Goal: Obtain resource: Download file/media

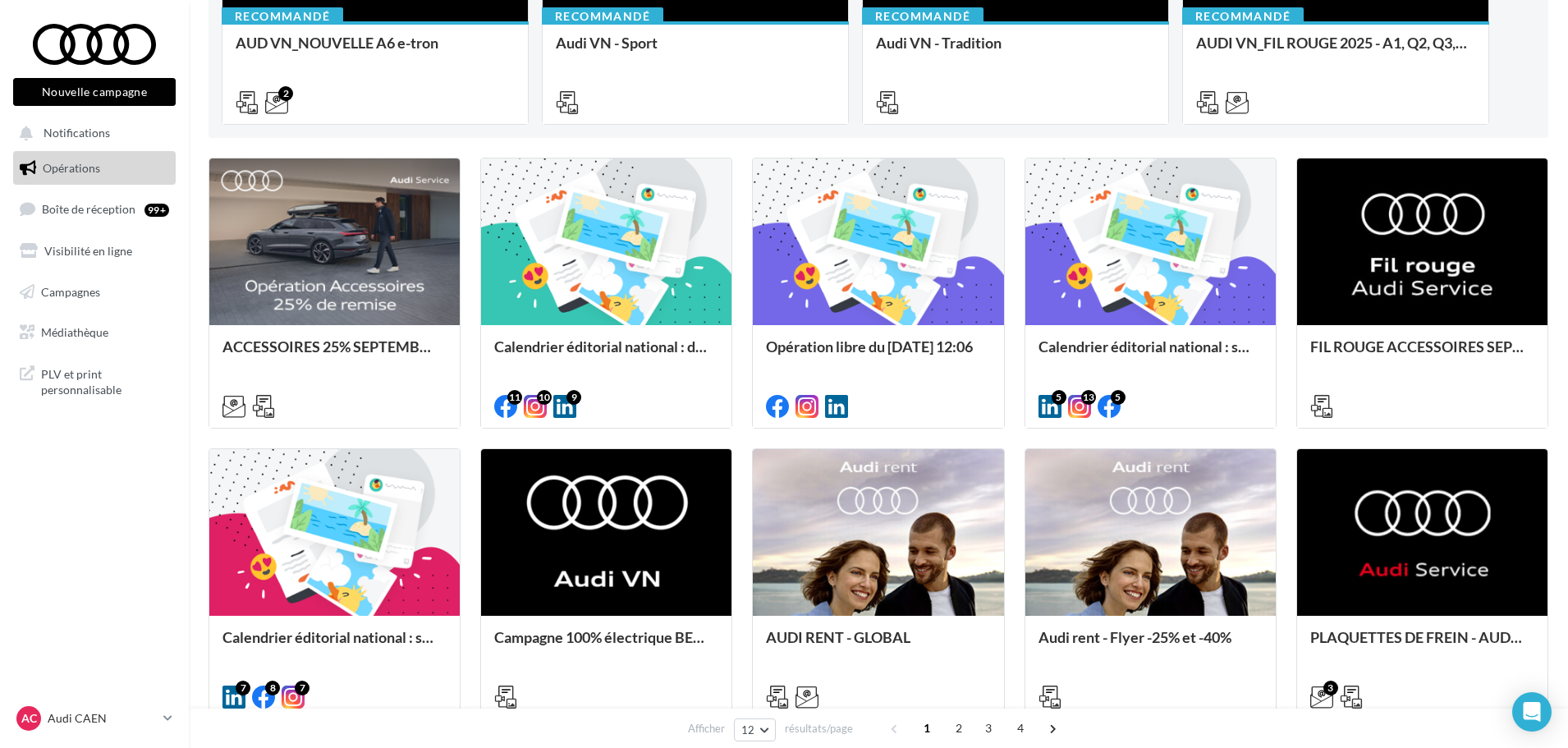
scroll to position [411, 0]
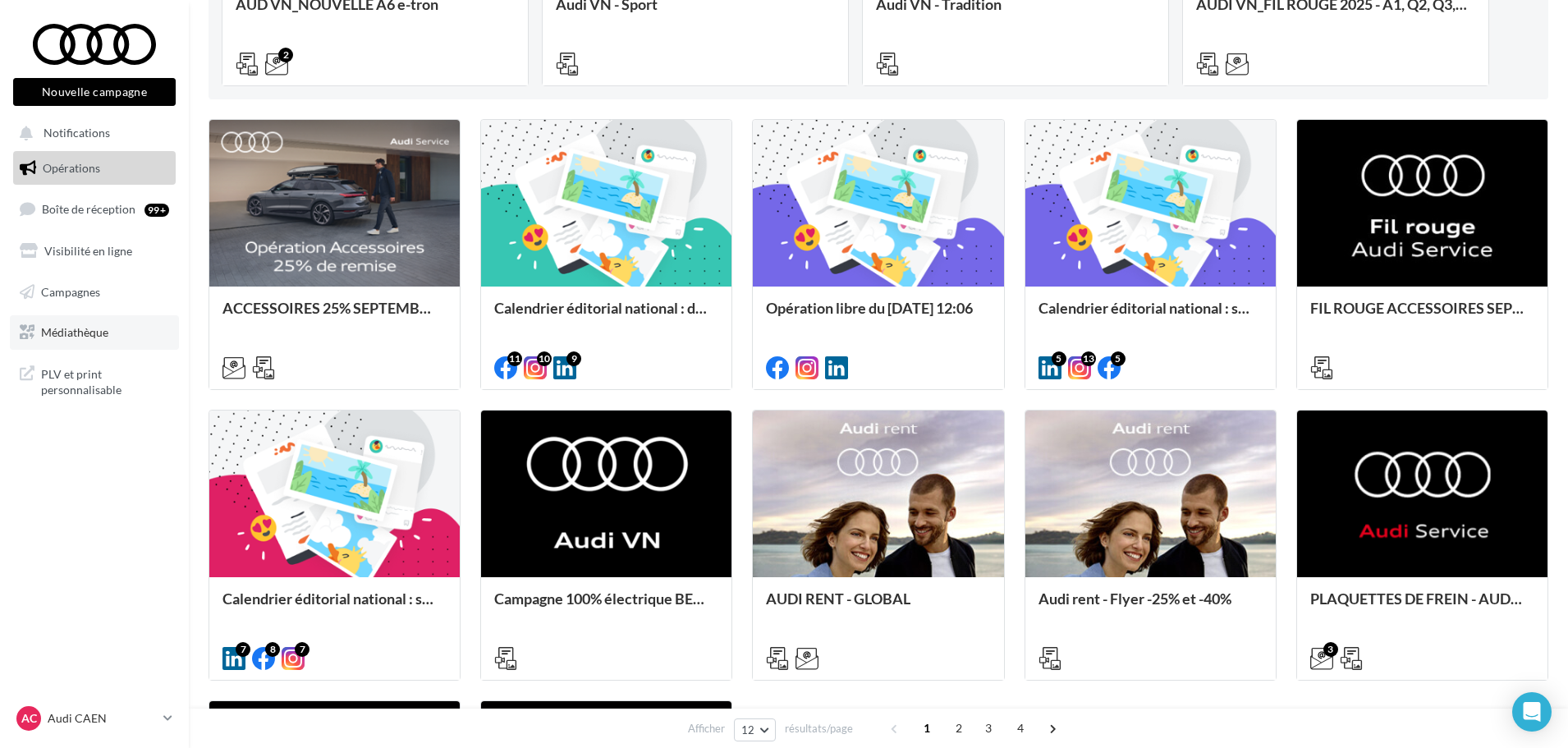
click at [91, 327] on span "Médiathèque" at bounding box center [74, 332] width 67 height 14
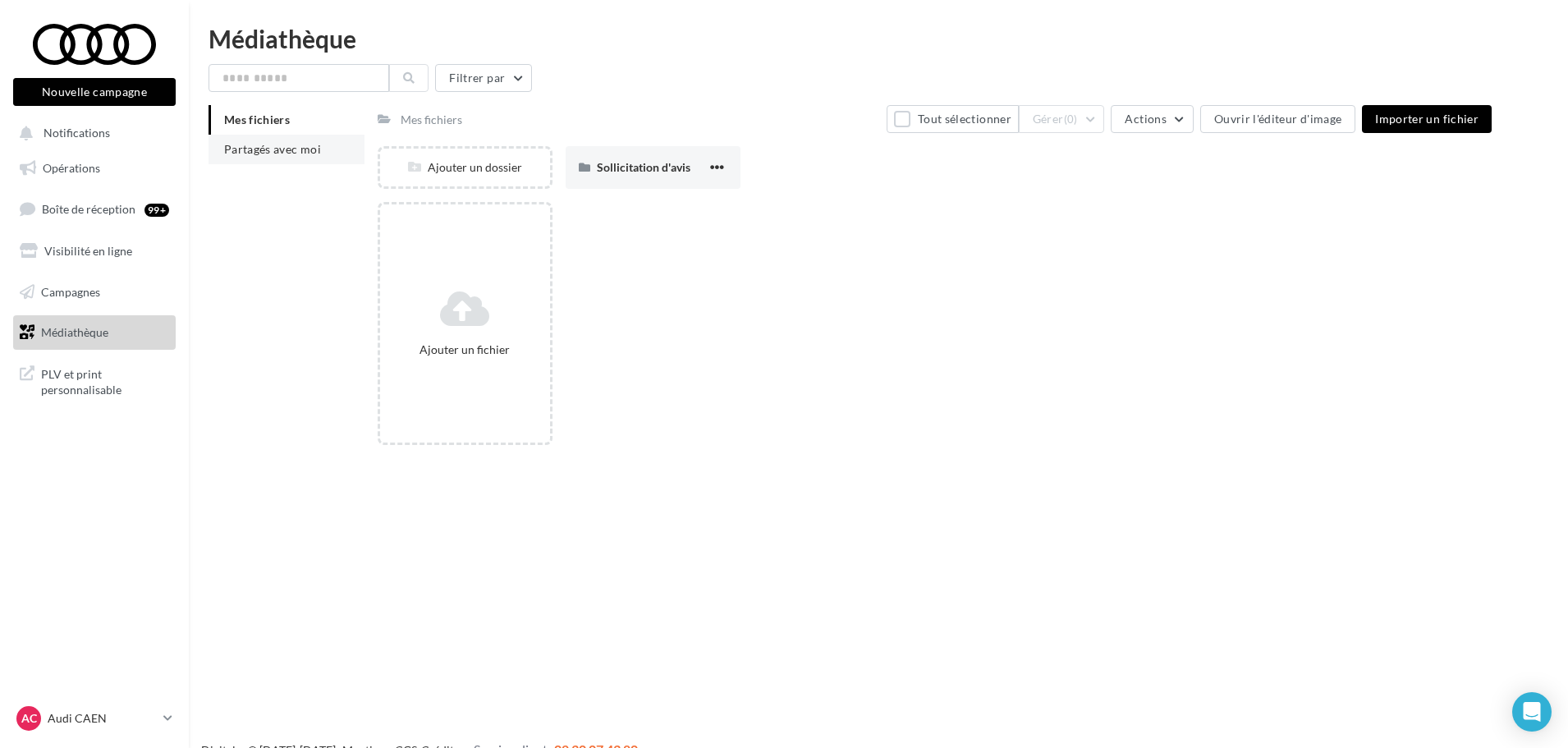
click at [271, 156] on li "Partagés avec moi" at bounding box center [287, 150] width 156 height 30
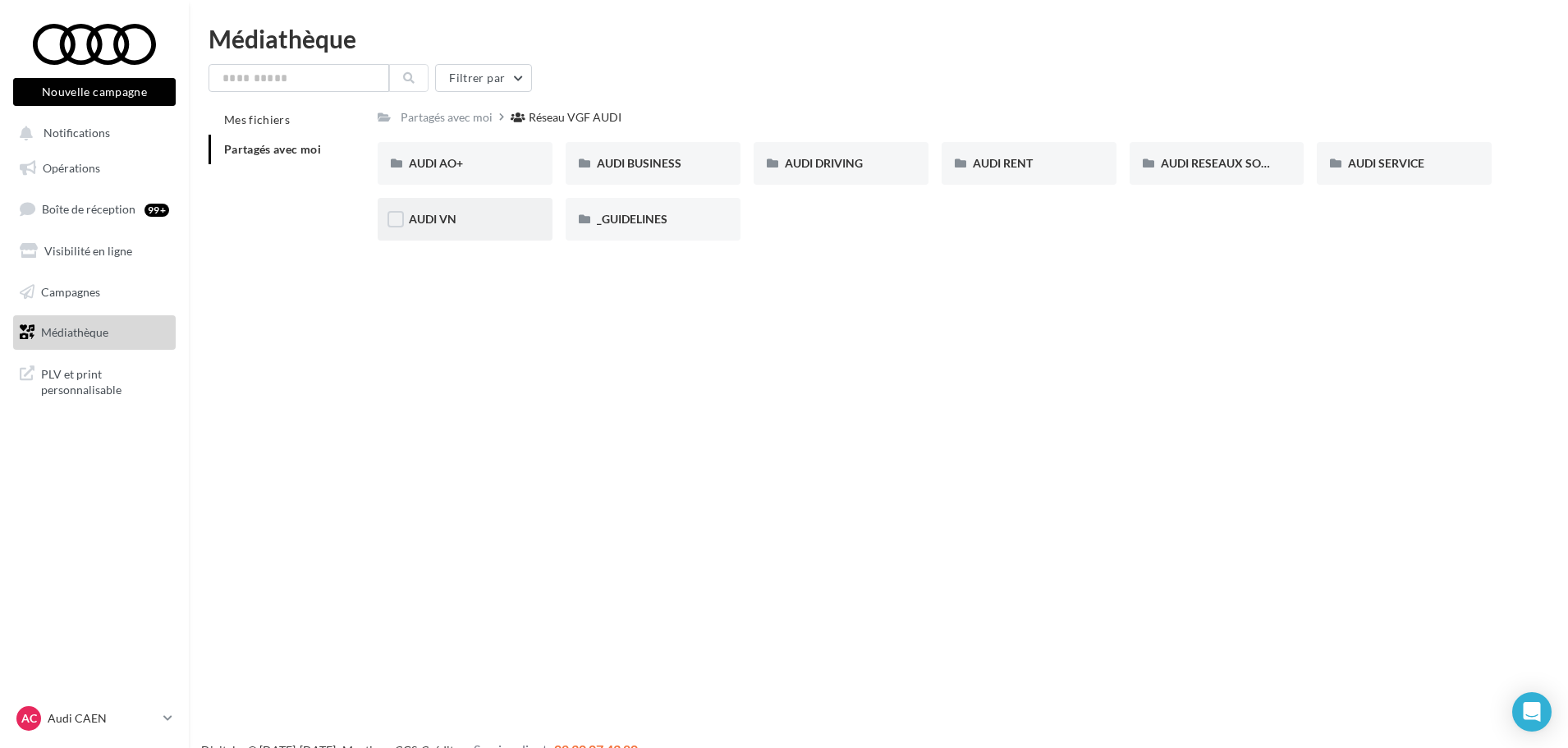
click at [470, 207] on div "AUDI VN" at bounding box center [465, 219] width 175 height 43
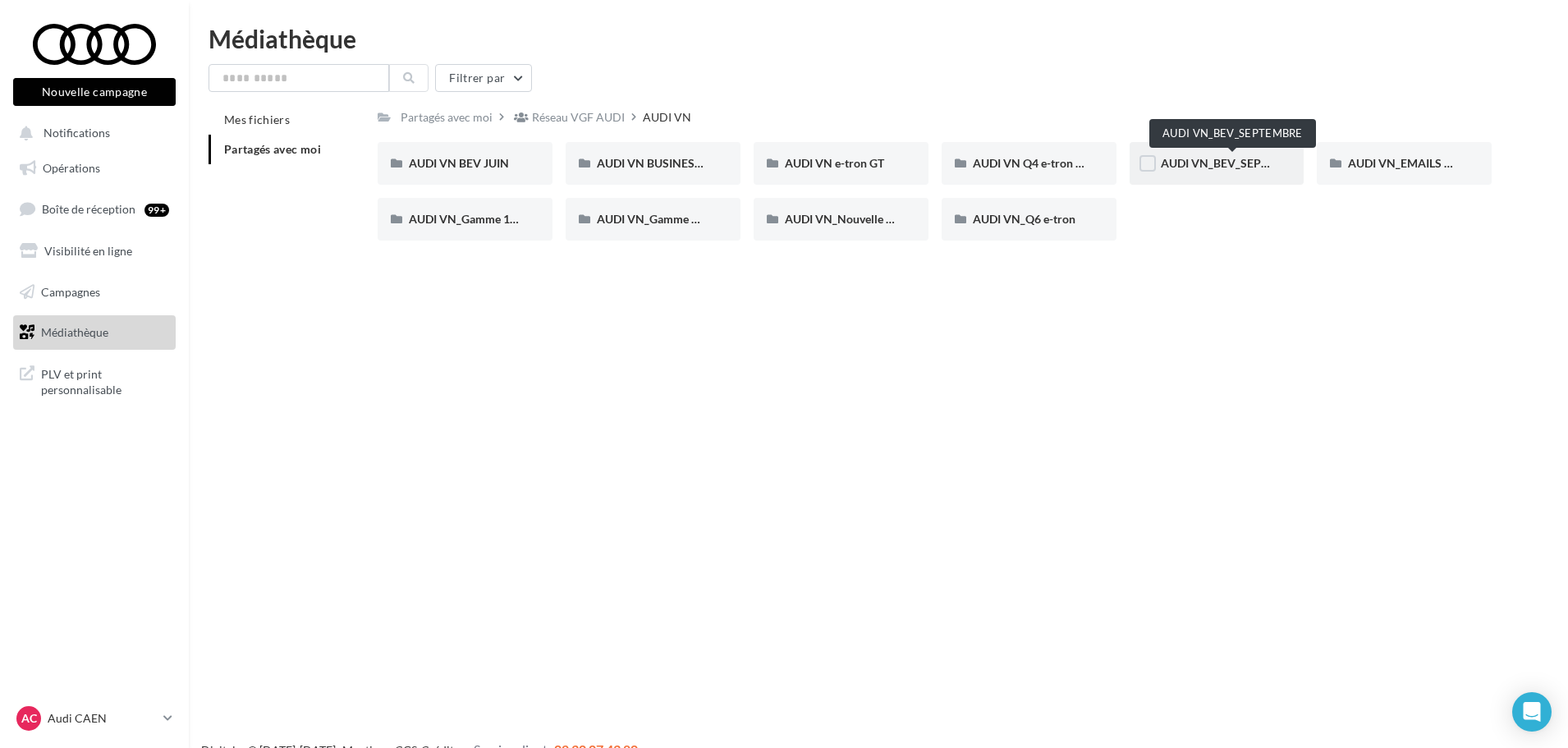
click at [1227, 163] on span "AUDI VN_BEV_SEPTEMBRE" at bounding box center [1233, 163] width 145 height 14
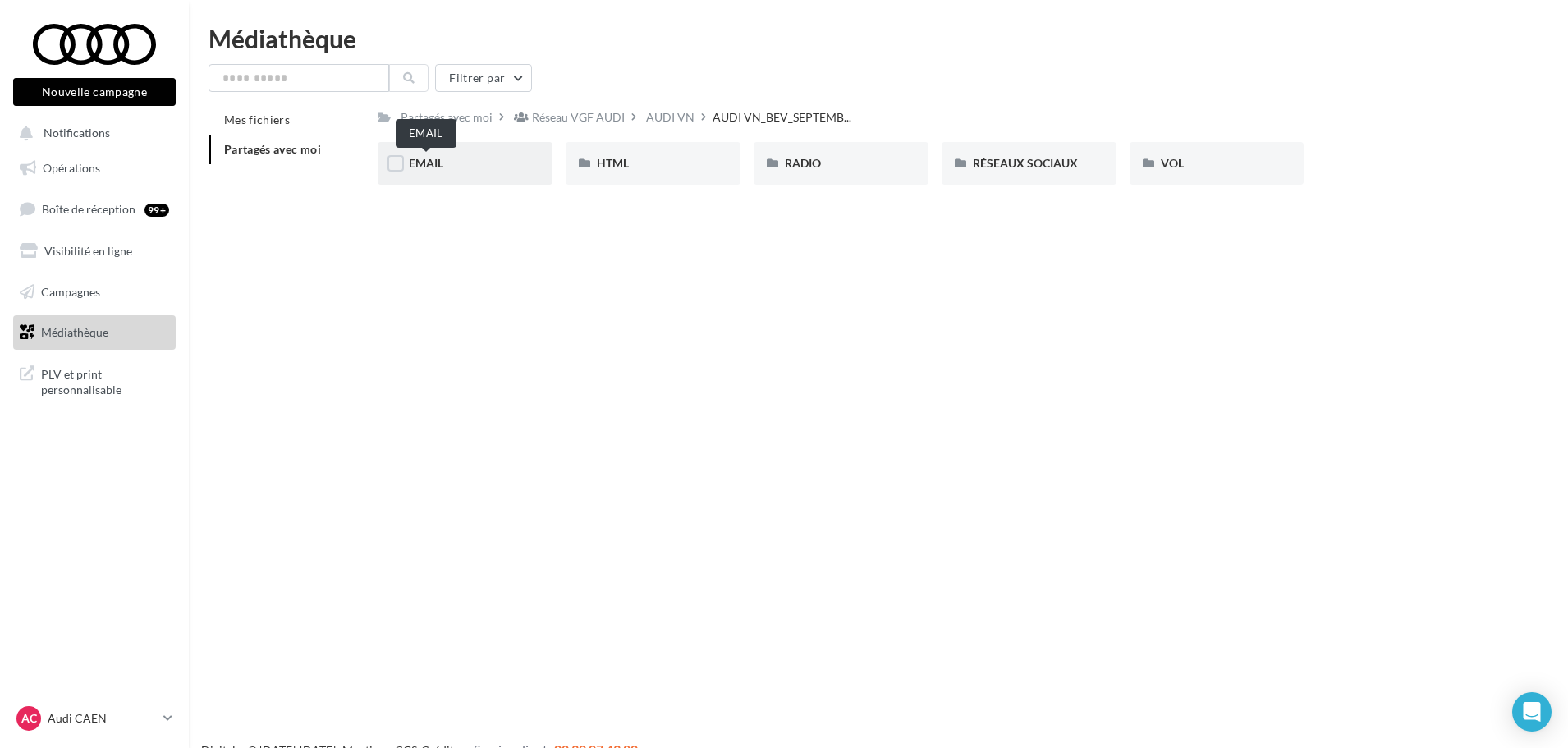
click at [443, 170] on span "EMAIL" at bounding box center [426, 163] width 34 height 14
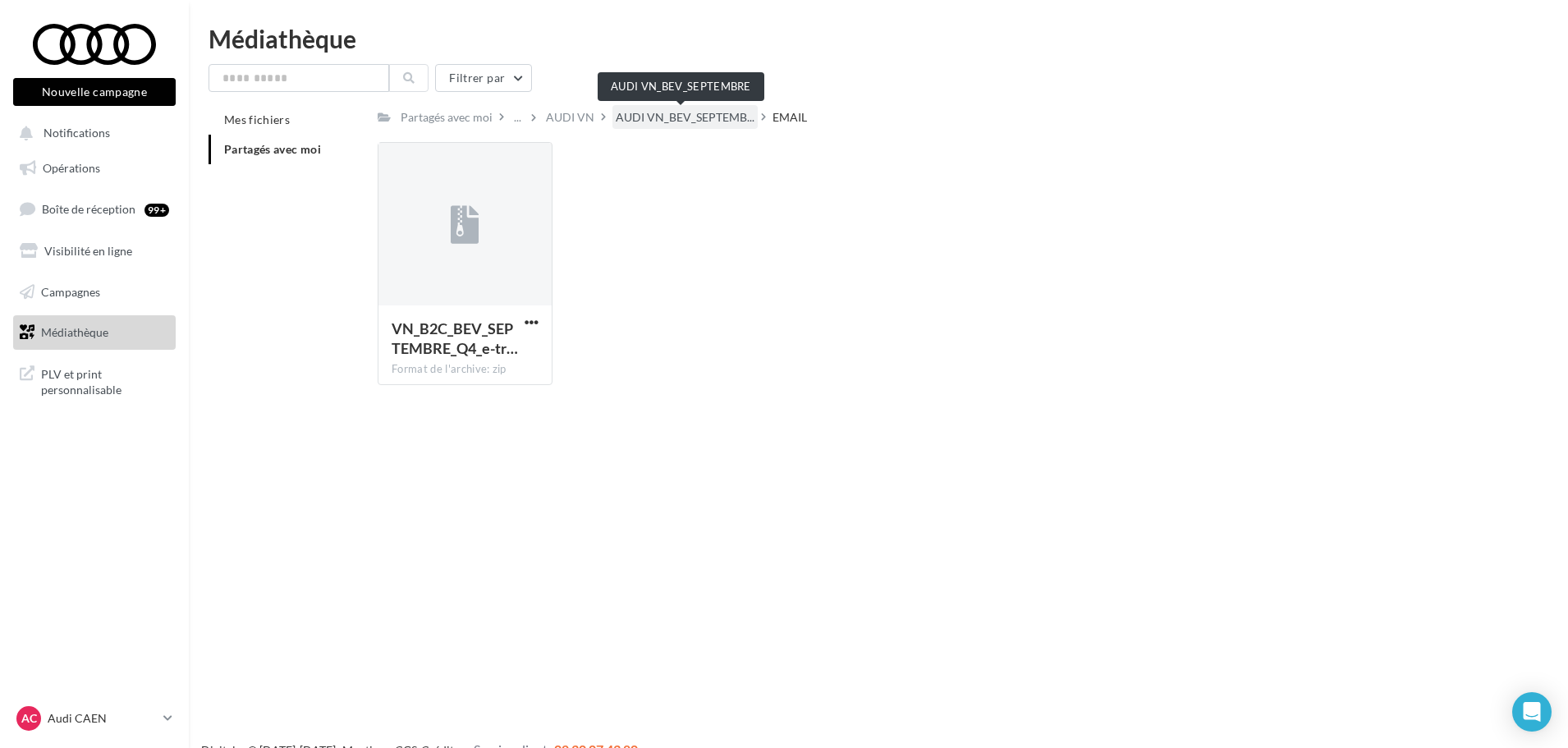
click at [735, 119] on span "AUDI VN_BEV_SEPTEMB..." at bounding box center [685, 117] width 139 height 16
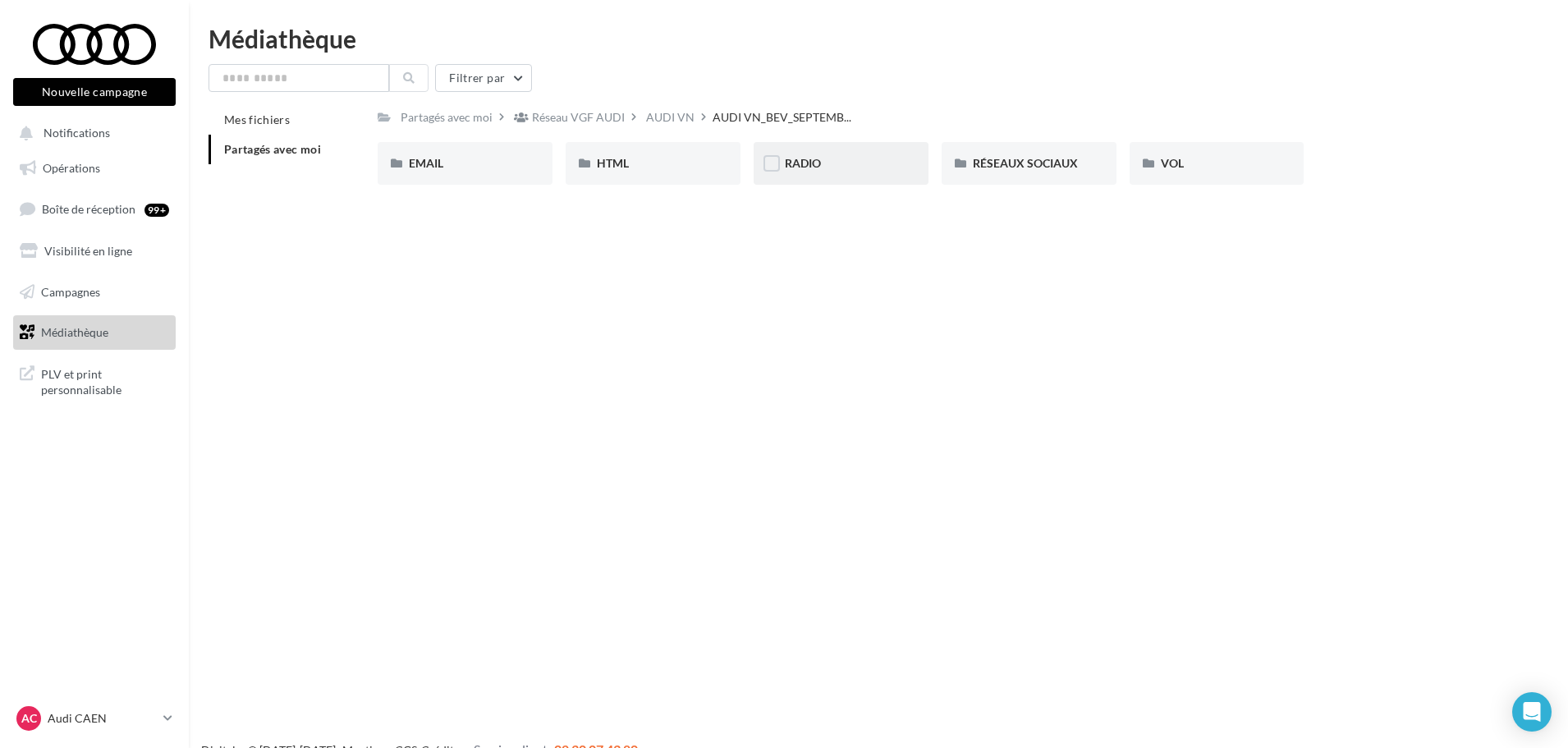
click at [838, 168] on div "RADIO" at bounding box center [841, 163] width 112 height 16
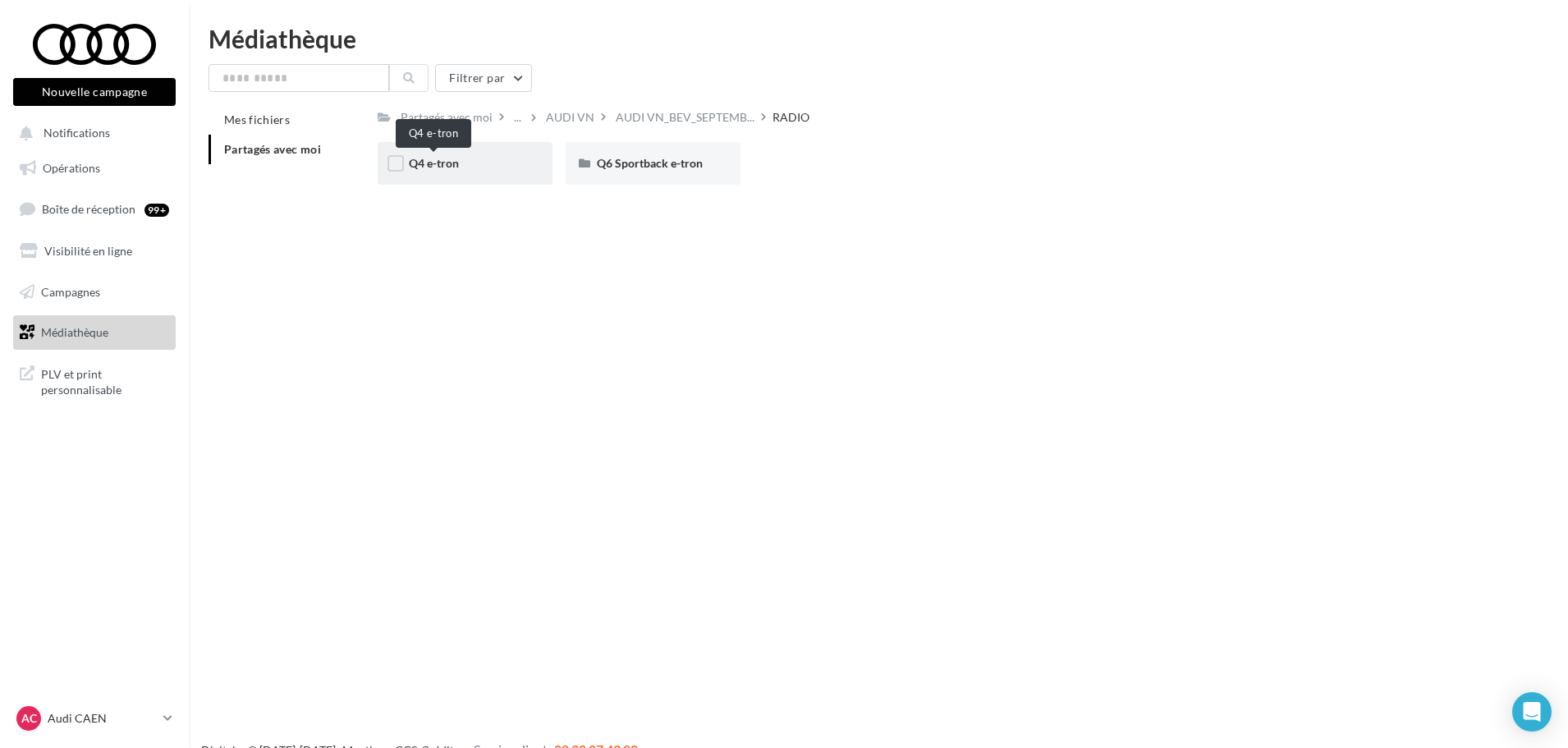
click at [434, 156] on span "Q4 e-tron" at bounding box center [434, 163] width 50 height 14
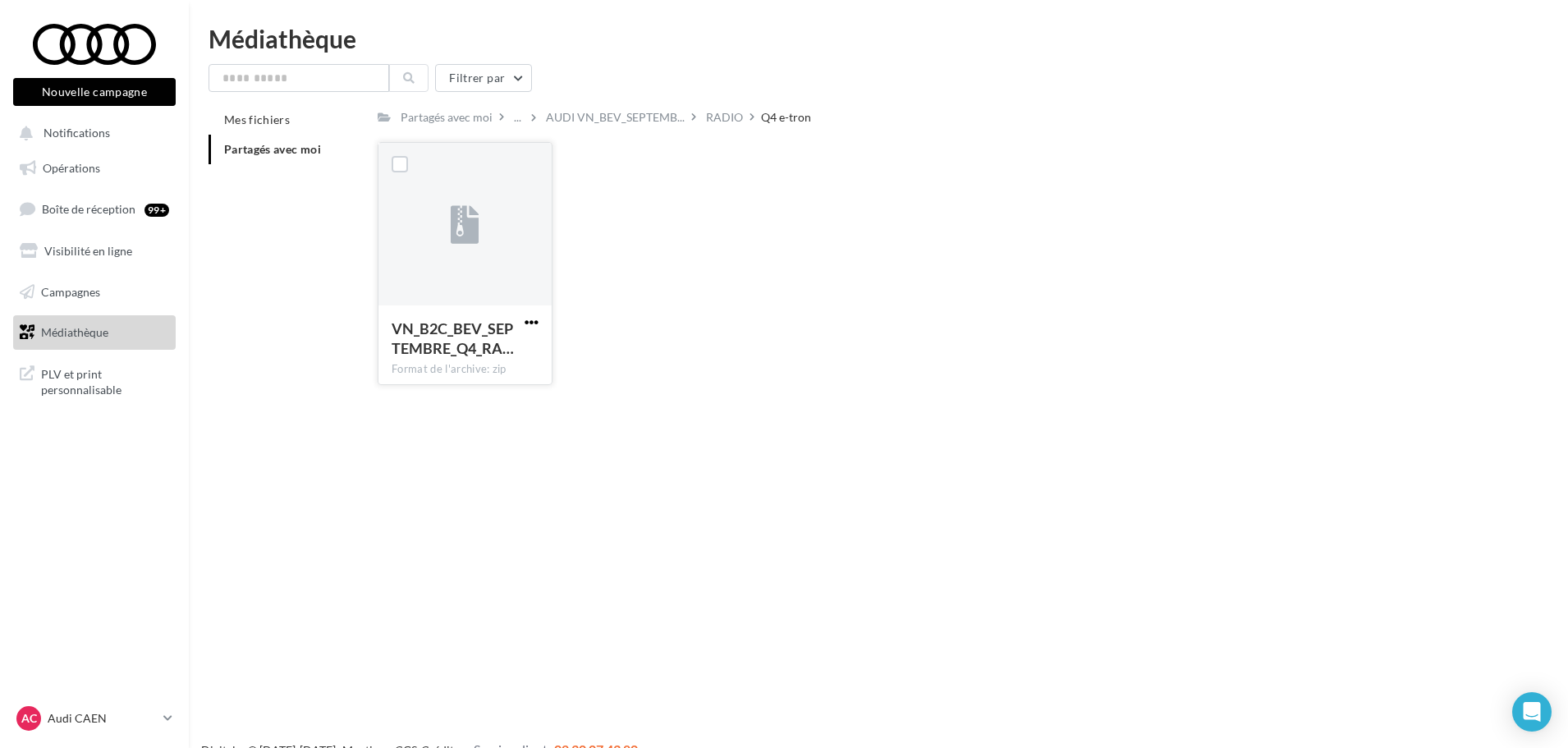
click at [533, 324] on span "button" at bounding box center [532, 322] width 14 height 14
click at [452, 361] on button "Télécharger" at bounding box center [460, 354] width 164 height 43
click at [525, 318] on span "button" at bounding box center [532, 322] width 14 height 14
drag, startPoint x: 437, startPoint y: 390, endPoint x: 489, endPoint y: 390, distance: 52.6
click at [437, 390] on button "Copier l'URL" at bounding box center [460, 397] width 164 height 43
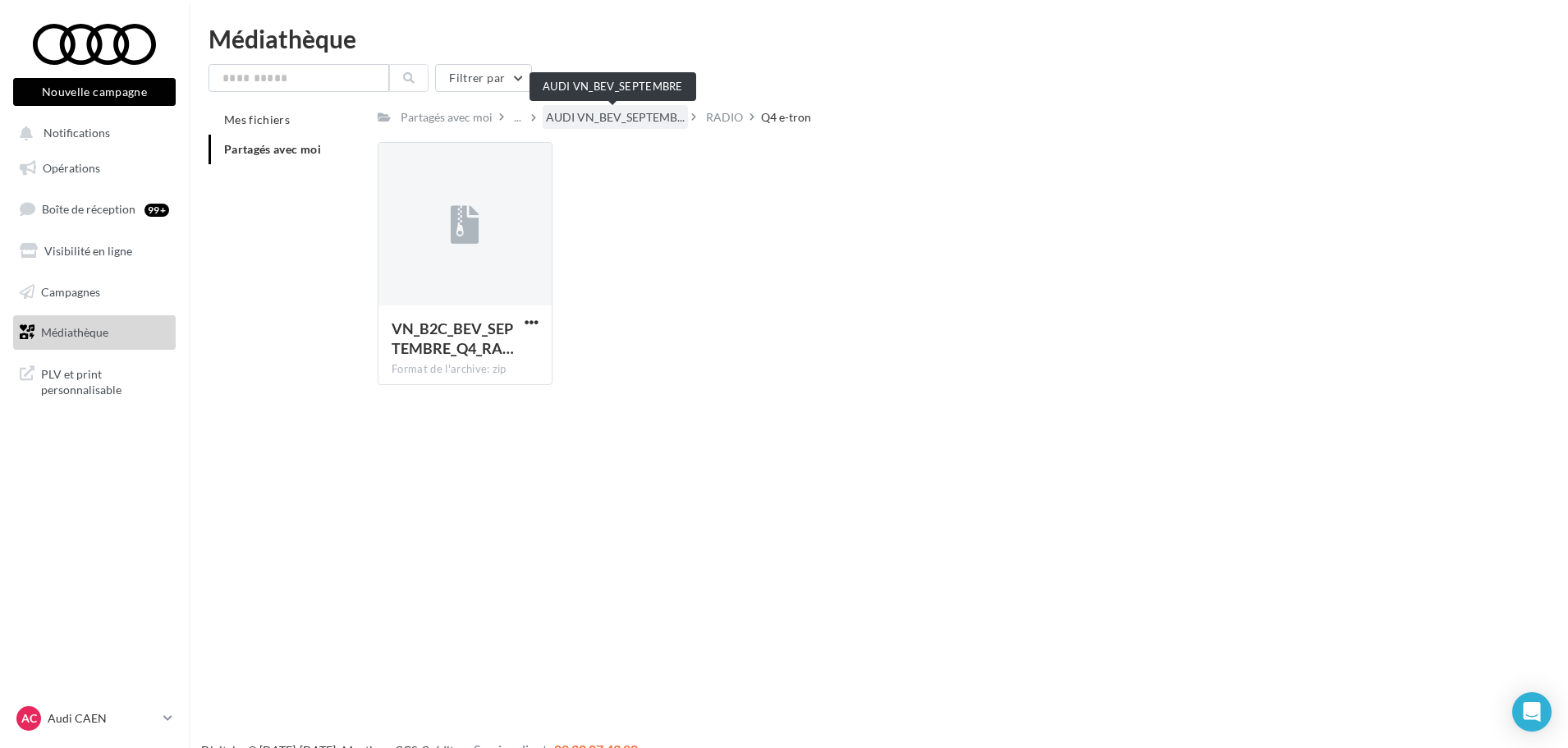
click at [640, 122] on span "AUDI VN_BEV_SEPTEMB..." at bounding box center [615, 117] width 139 height 16
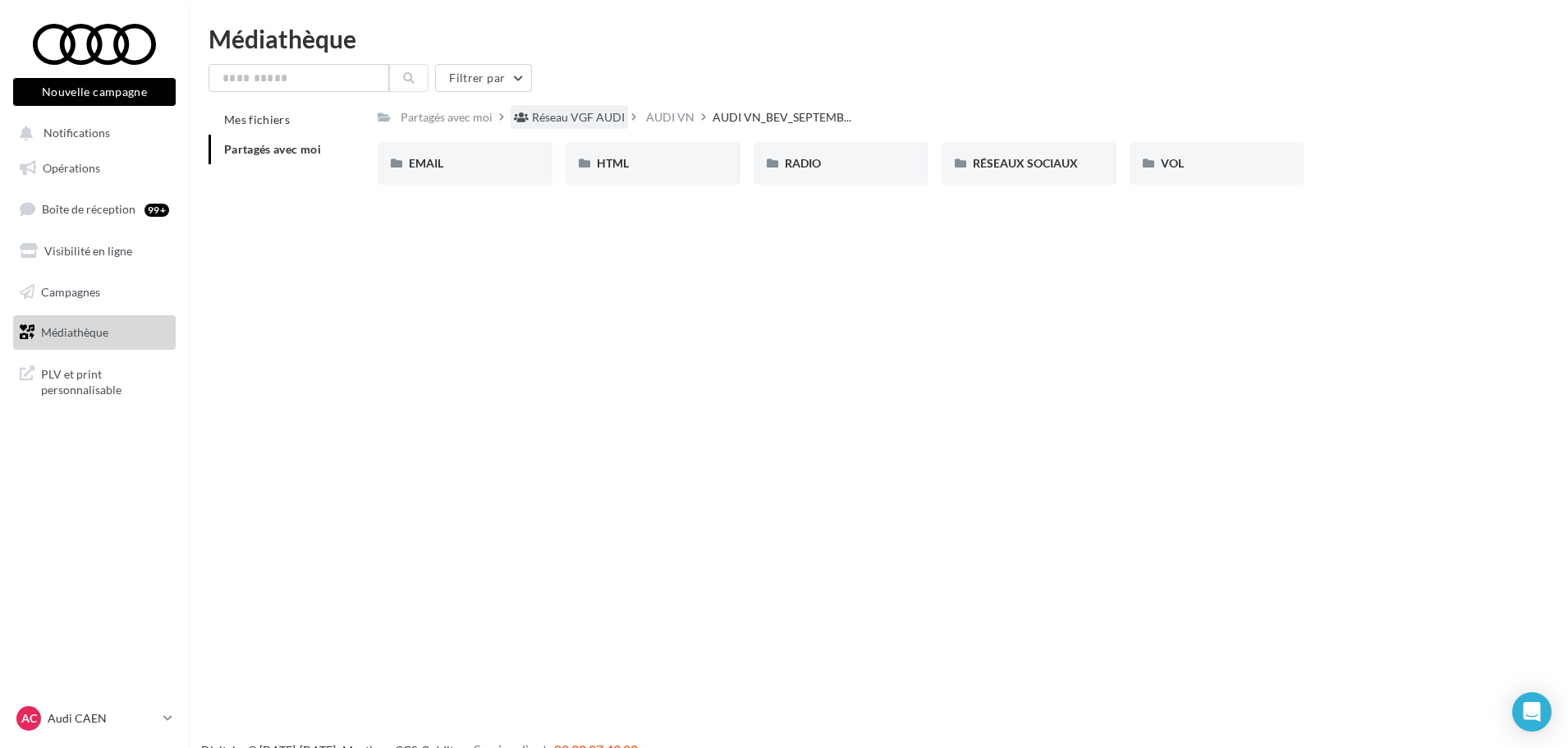
click at [599, 121] on div "Réseau VGF AUDI" at bounding box center [578, 117] width 93 height 16
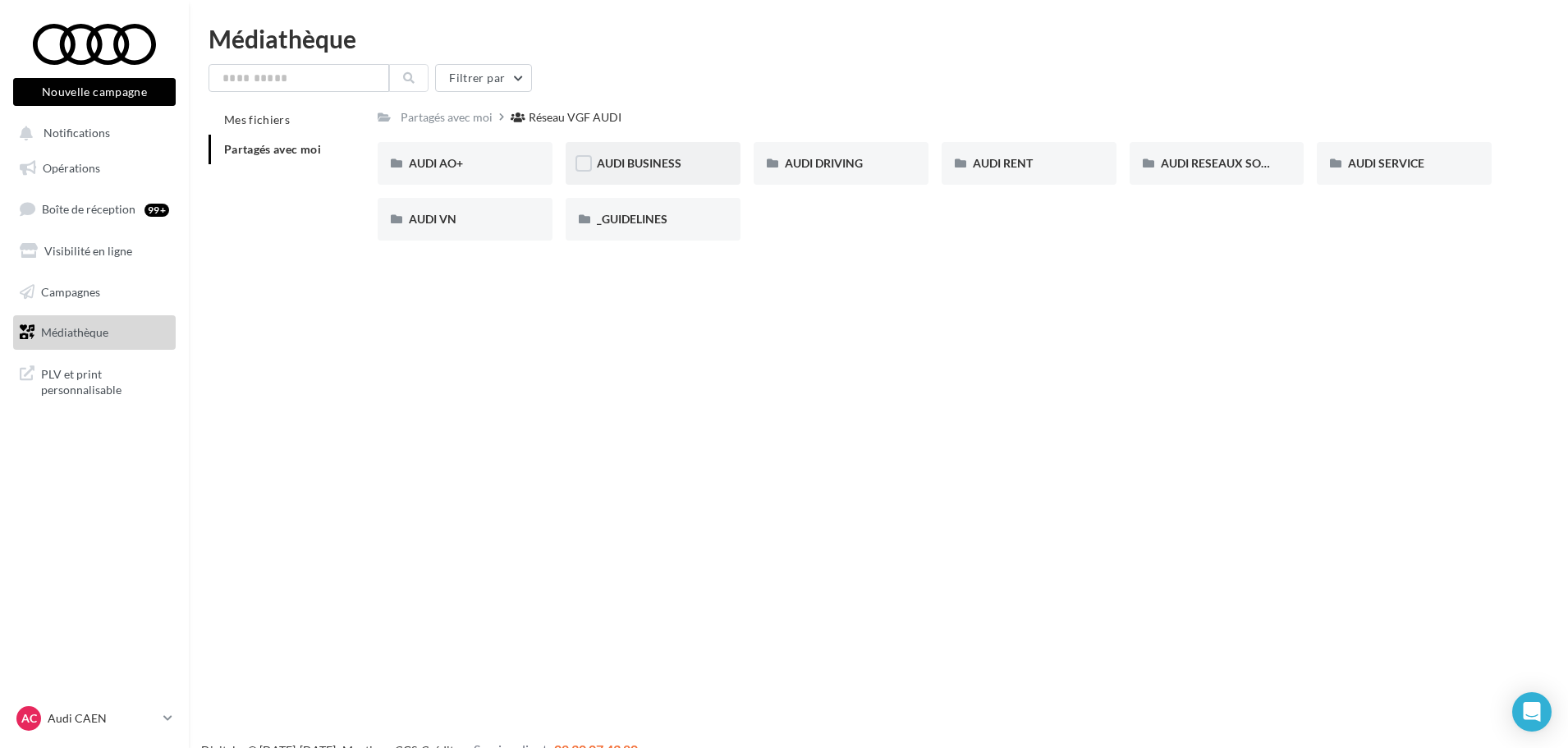
click at [618, 166] on span "AUDI BUSINESS" at bounding box center [639, 163] width 85 height 14
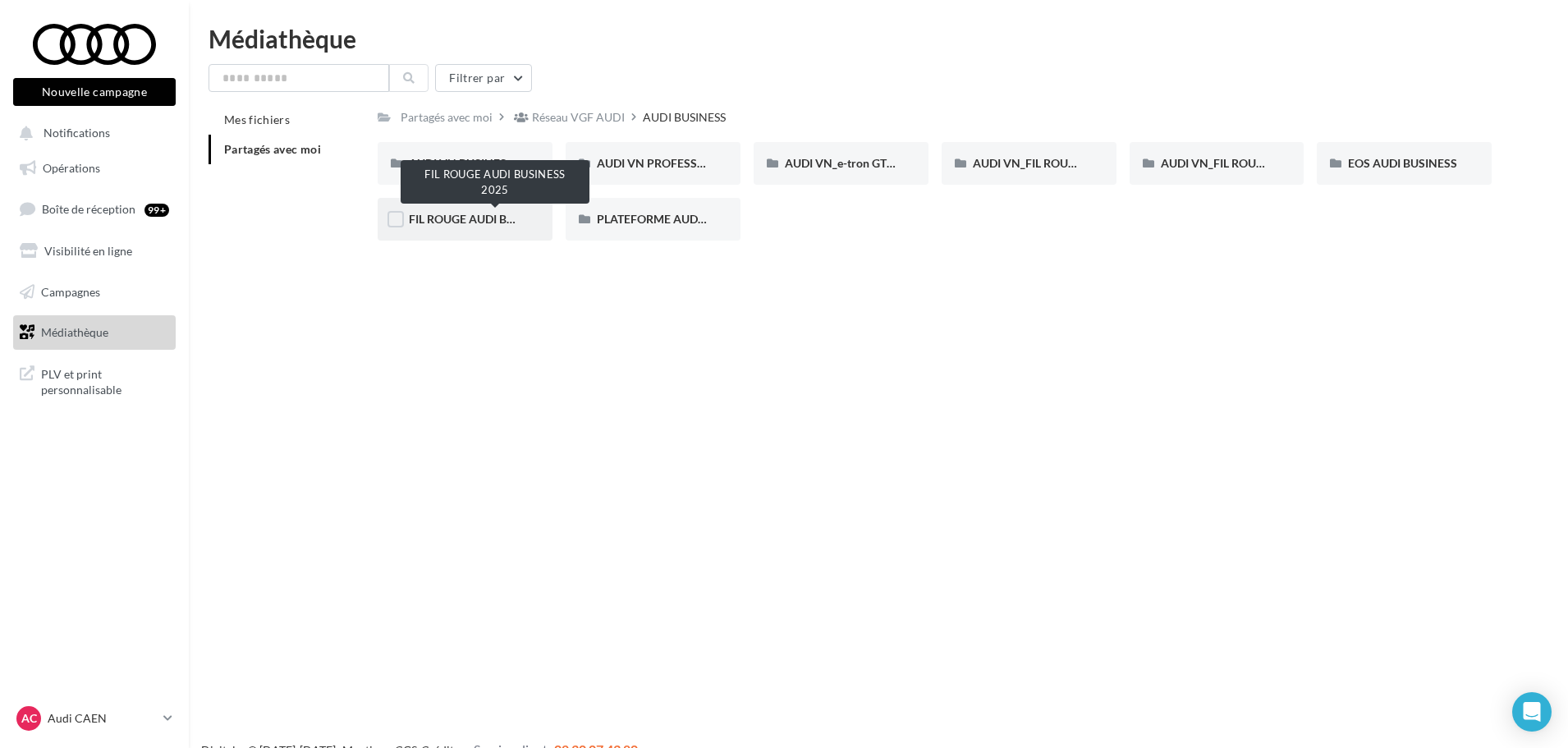
click at [441, 215] on span "FIL ROUGE AUDI BUSINESS 2025" at bounding box center [495, 219] width 173 height 14
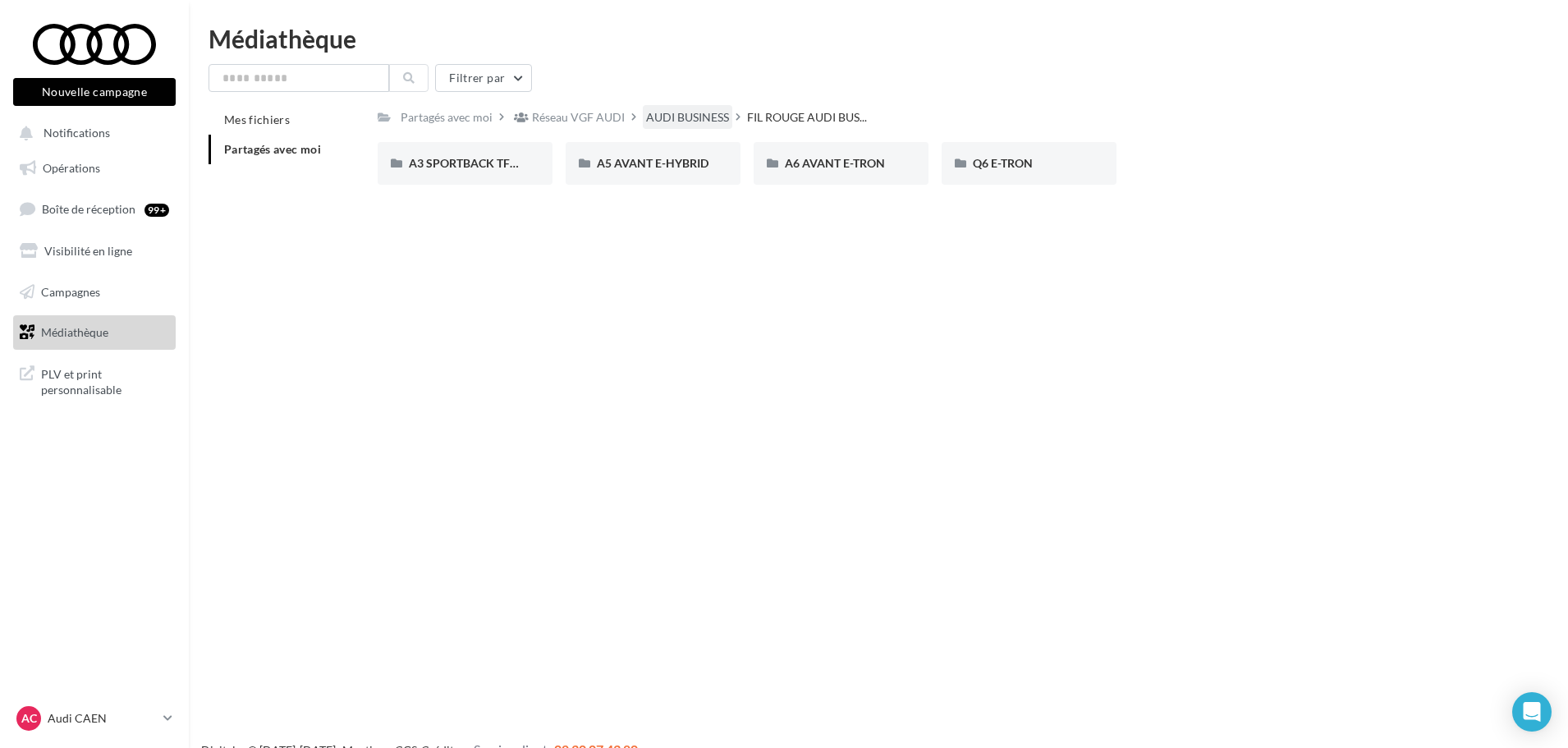
click at [697, 110] on div "AUDI BUSINESS" at bounding box center [687, 117] width 83 height 16
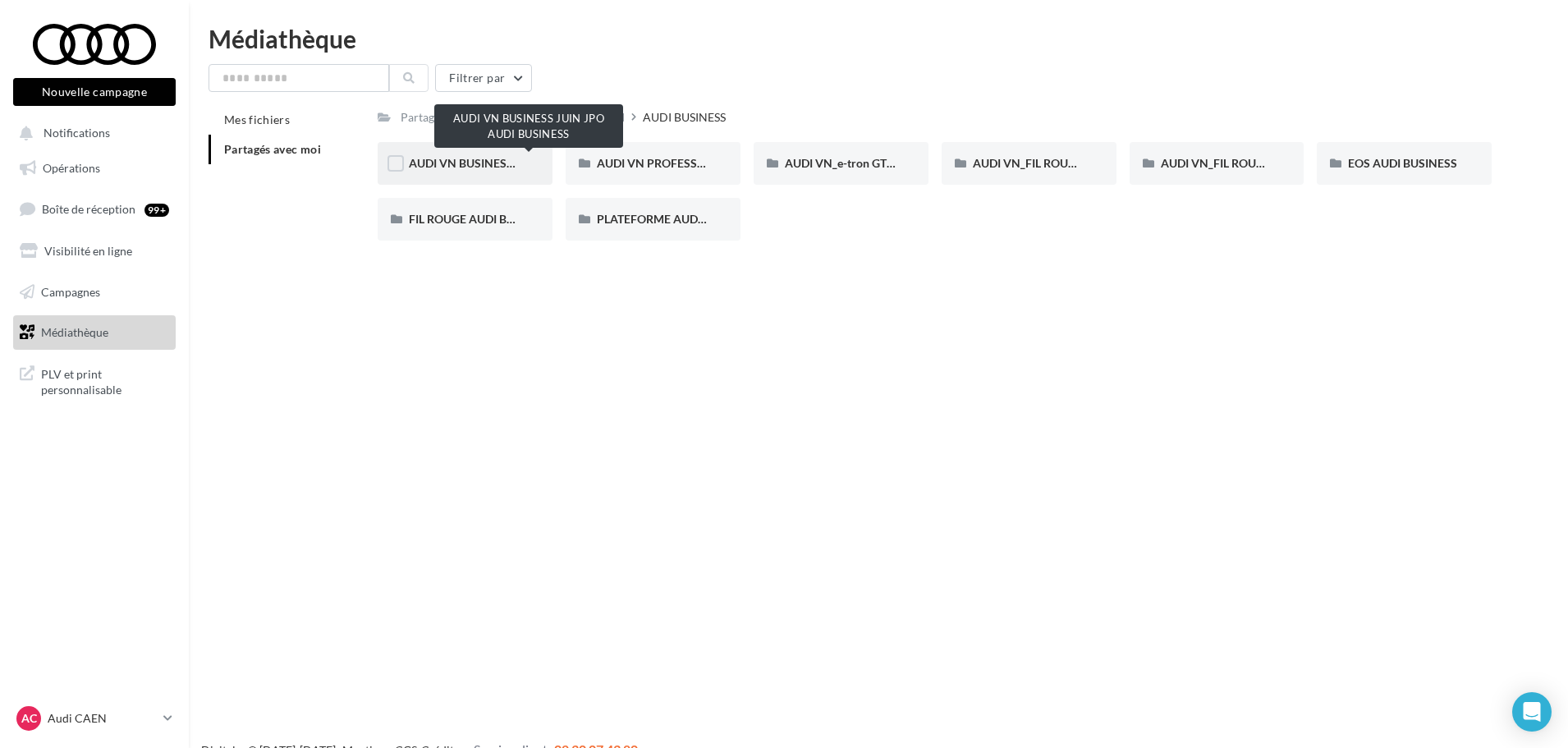
click at [488, 161] on span "AUDI VN BUSINESS JUIN JPO AUDI BUSINESS" at bounding box center [530, 163] width 243 height 14
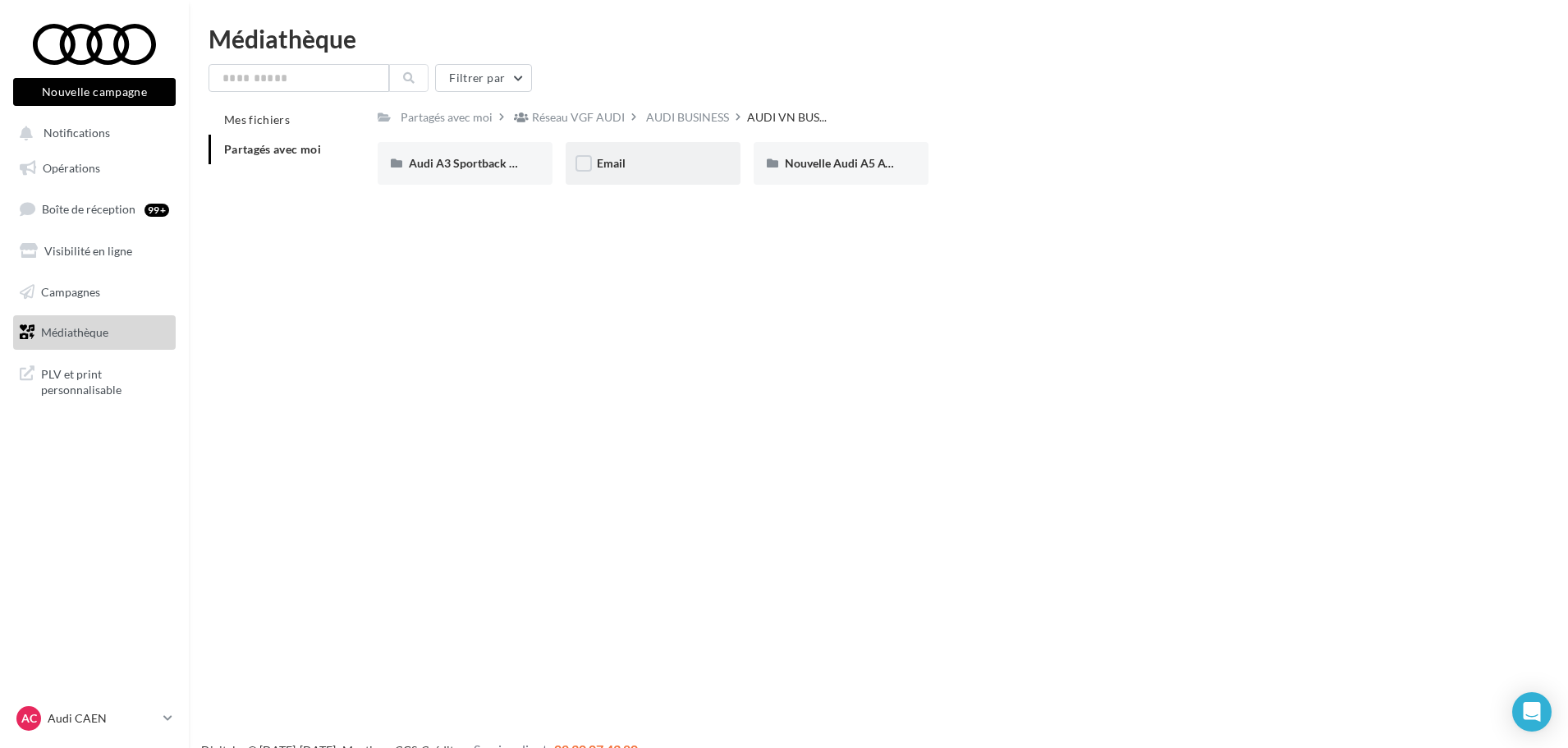
click at [620, 158] on span "Email" at bounding box center [611, 163] width 29 height 14
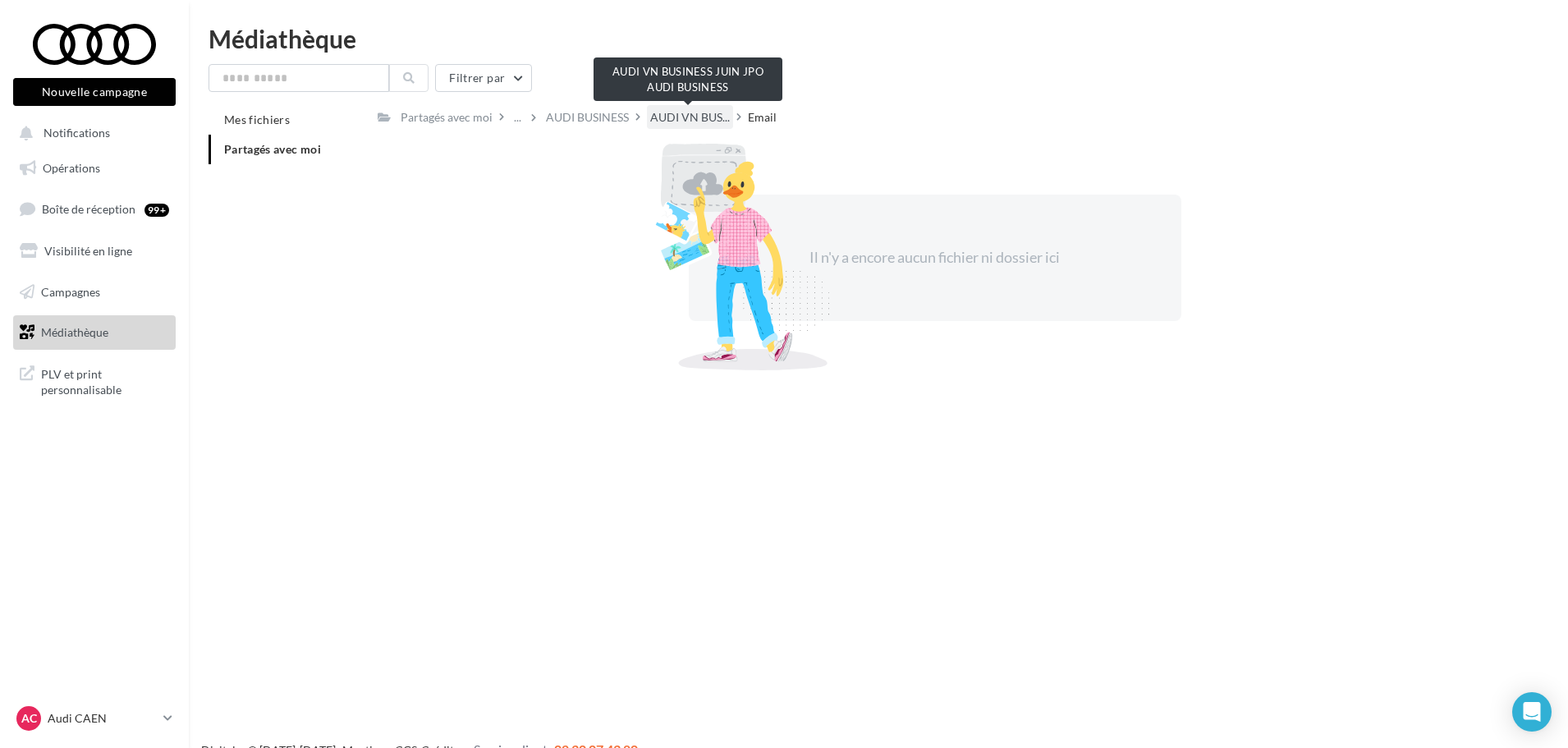
click at [686, 117] on span "AUDI VN BUS..." at bounding box center [690, 117] width 80 height 16
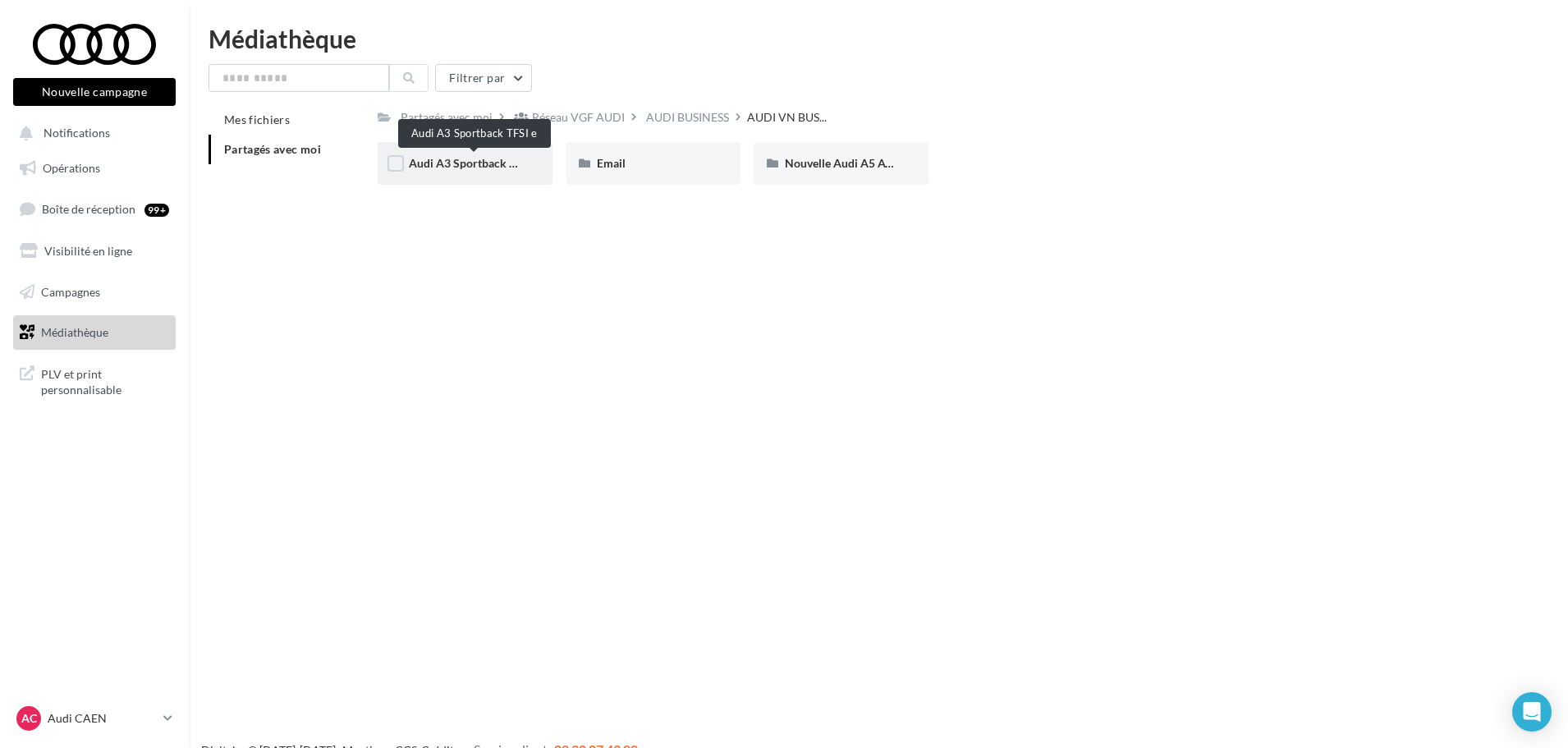
click at [498, 161] on span "Audi A3 Sportback TFSI e" at bounding box center [474, 163] width 131 height 14
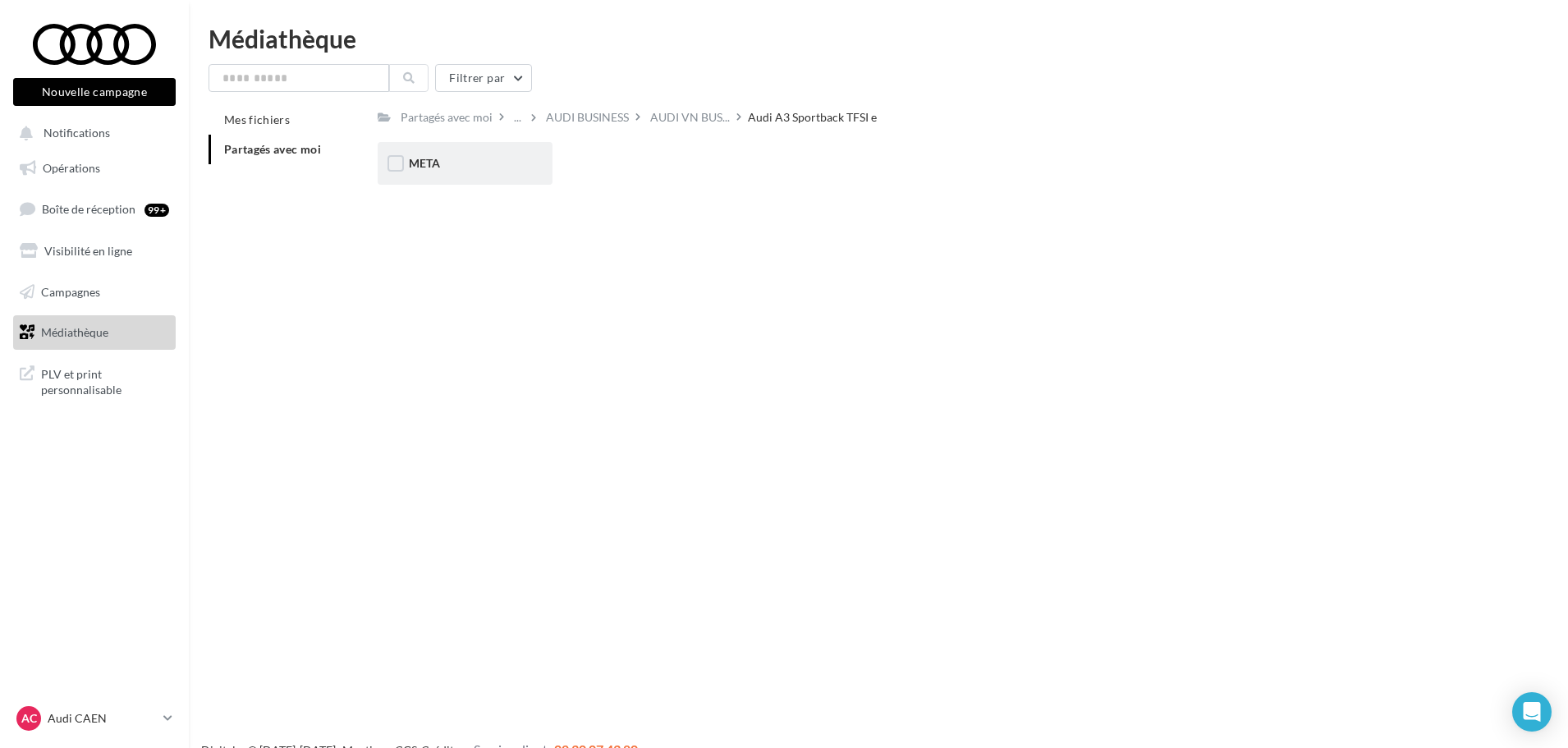
click at [464, 168] on div "META" at bounding box center [465, 163] width 112 height 16
click at [638, 168] on div "VOL" at bounding box center [653, 163] width 112 height 16
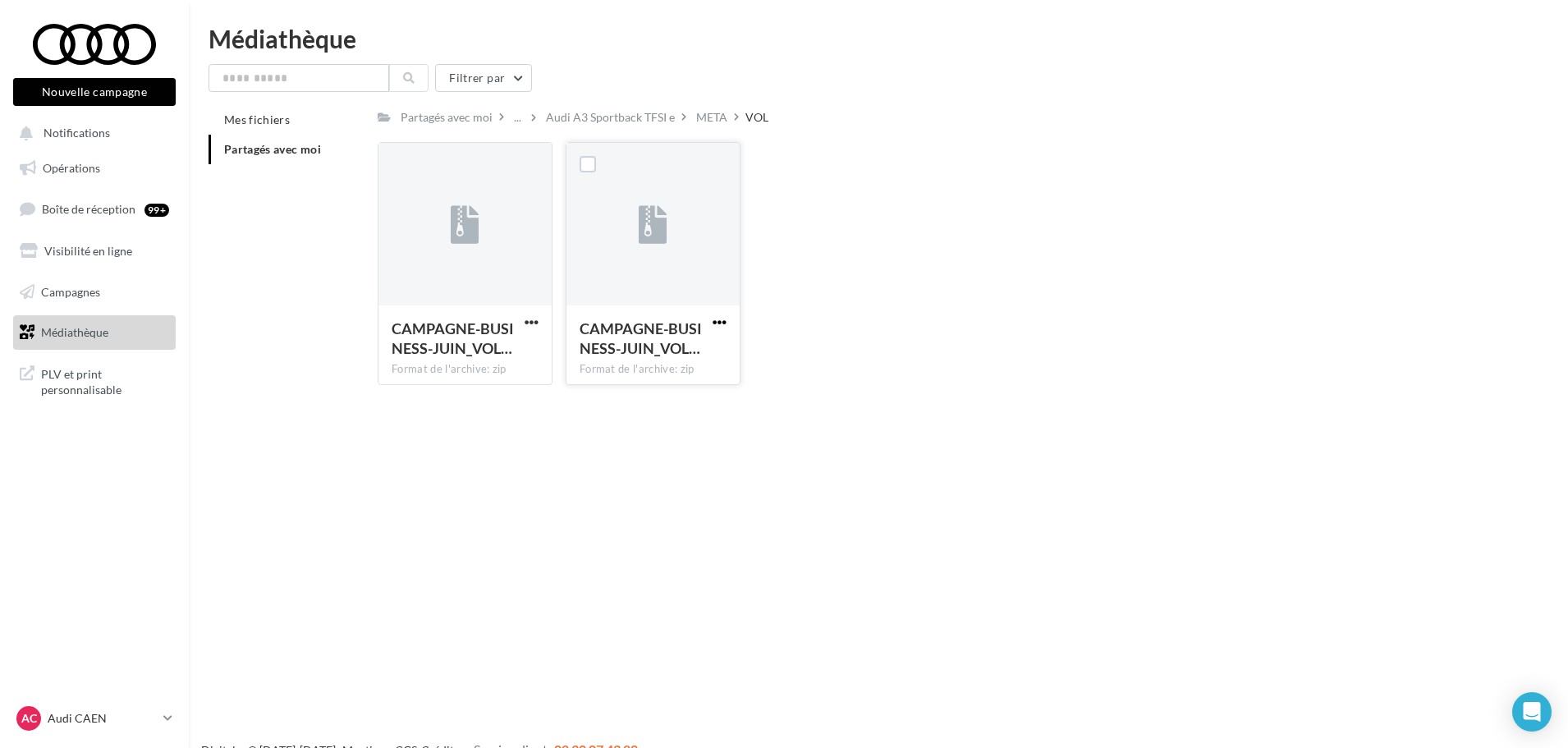
click at [713, 319] on span "button" at bounding box center [720, 322] width 14 height 14
click at [648, 353] on button "Télécharger" at bounding box center [648, 354] width 164 height 43
click at [725, 327] on span "button" at bounding box center [720, 322] width 14 height 14
click at [662, 388] on button "Copier l'URL" at bounding box center [648, 397] width 164 height 43
click at [716, 110] on div "META" at bounding box center [711, 117] width 31 height 16
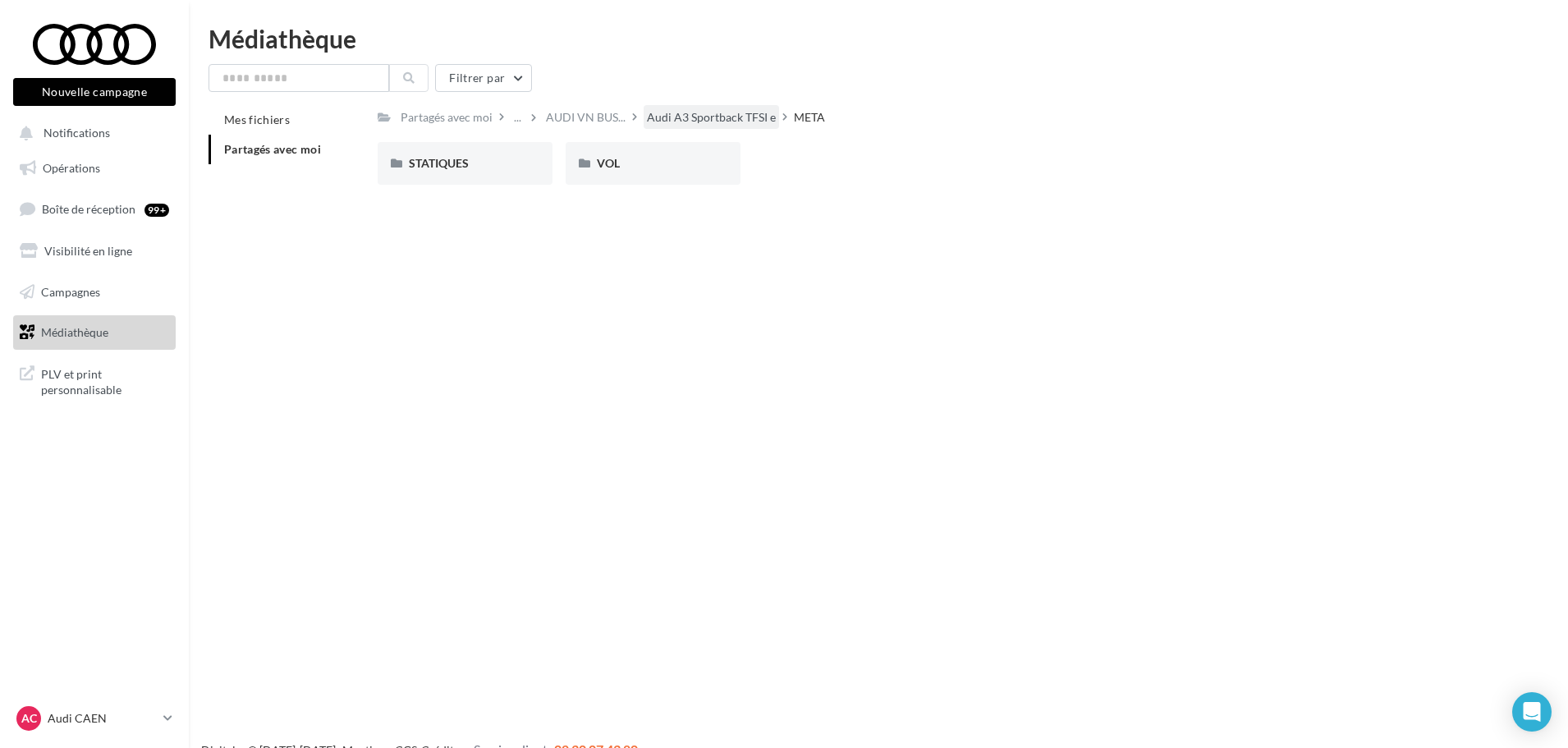
click at [707, 117] on div "Audi A3 Sportback TFSI e" at bounding box center [711, 117] width 129 height 16
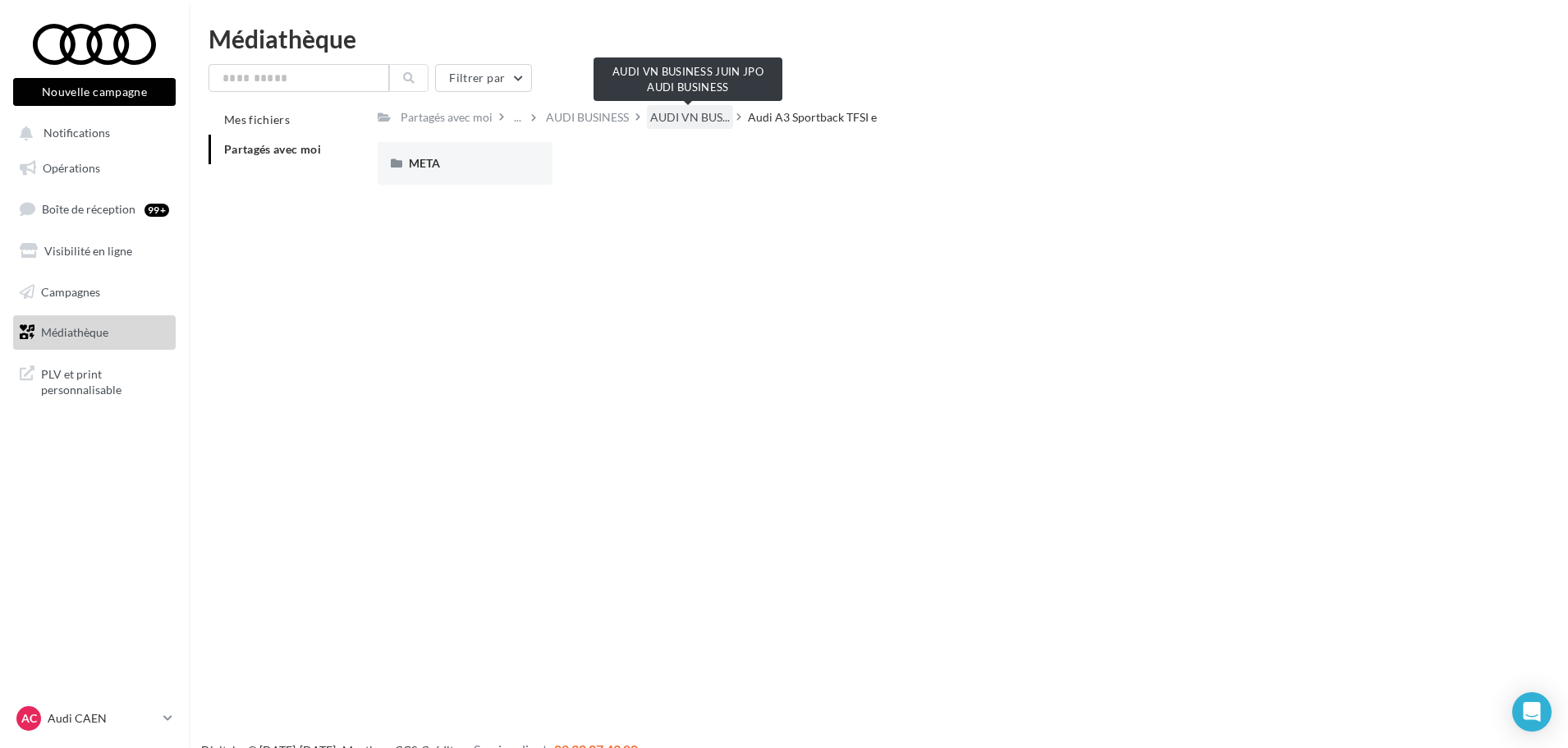
click at [692, 123] on span "AUDI VN BUS..." at bounding box center [690, 117] width 80 height 16
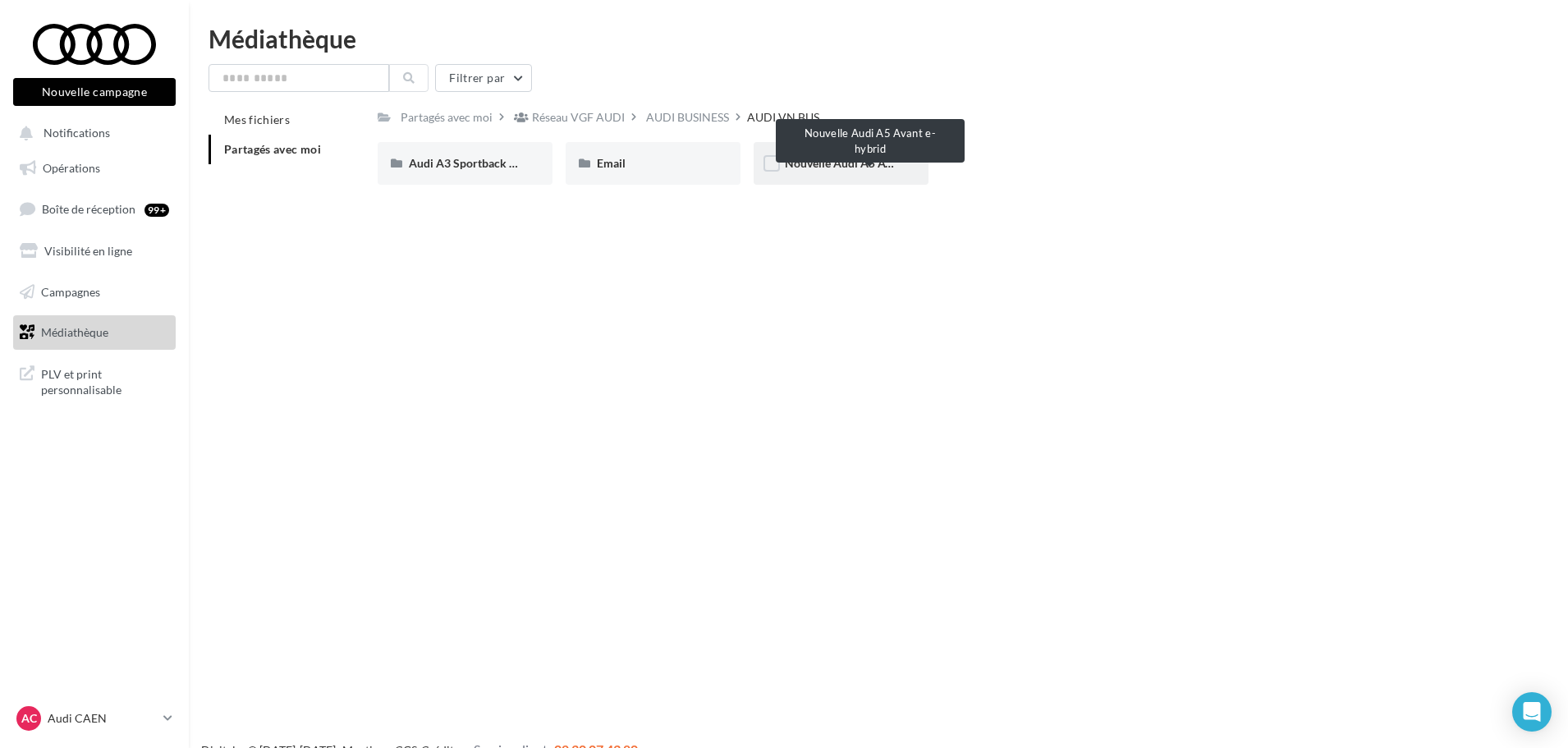
click at [865, 163] on span "Nouvelle Audi A5 Avant e-hybrid" at bounding box center [869, 163] width 168 height 14
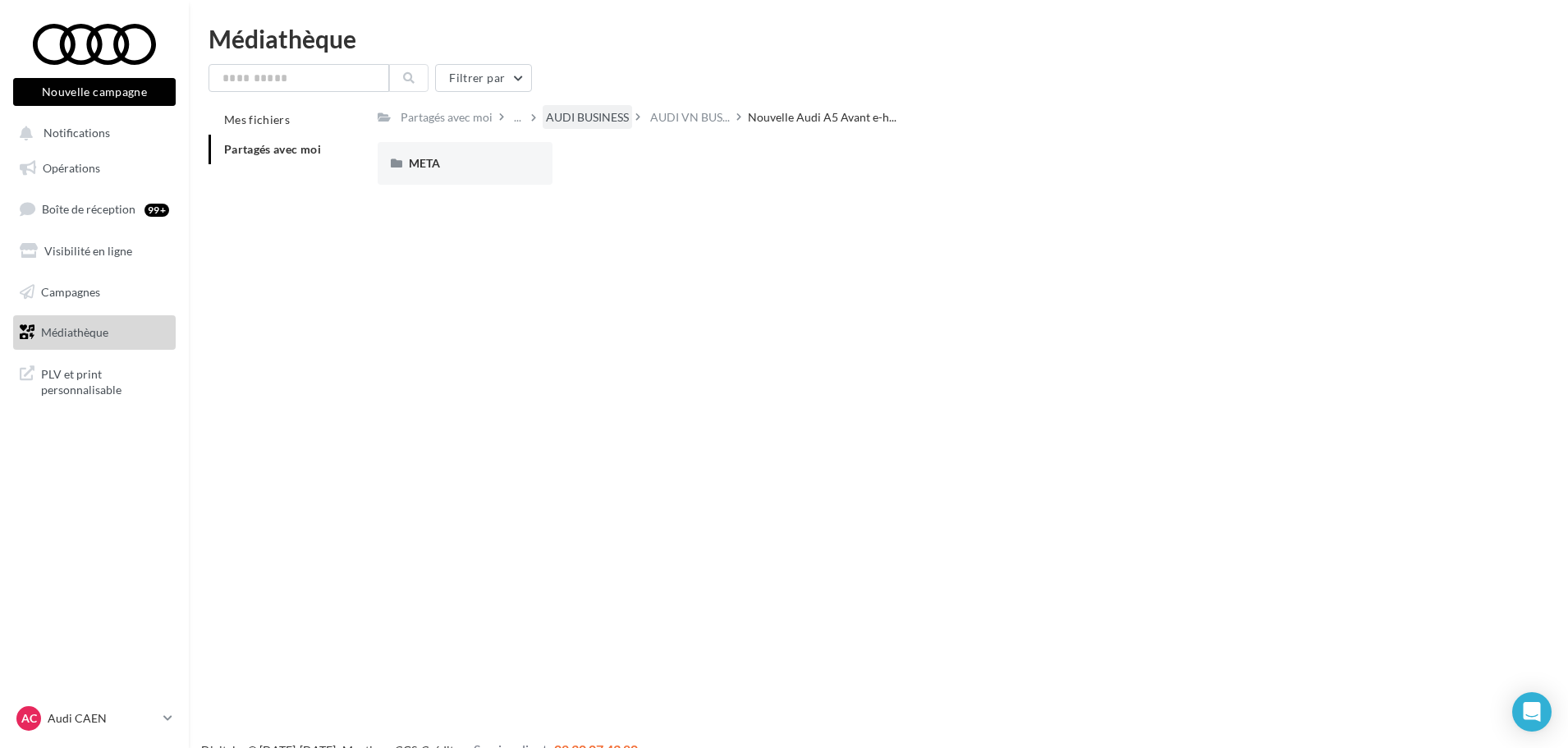
click at [565, 117] on div "AUDI BUSINESS" at bounding box center [587, 117] width 83 height 16
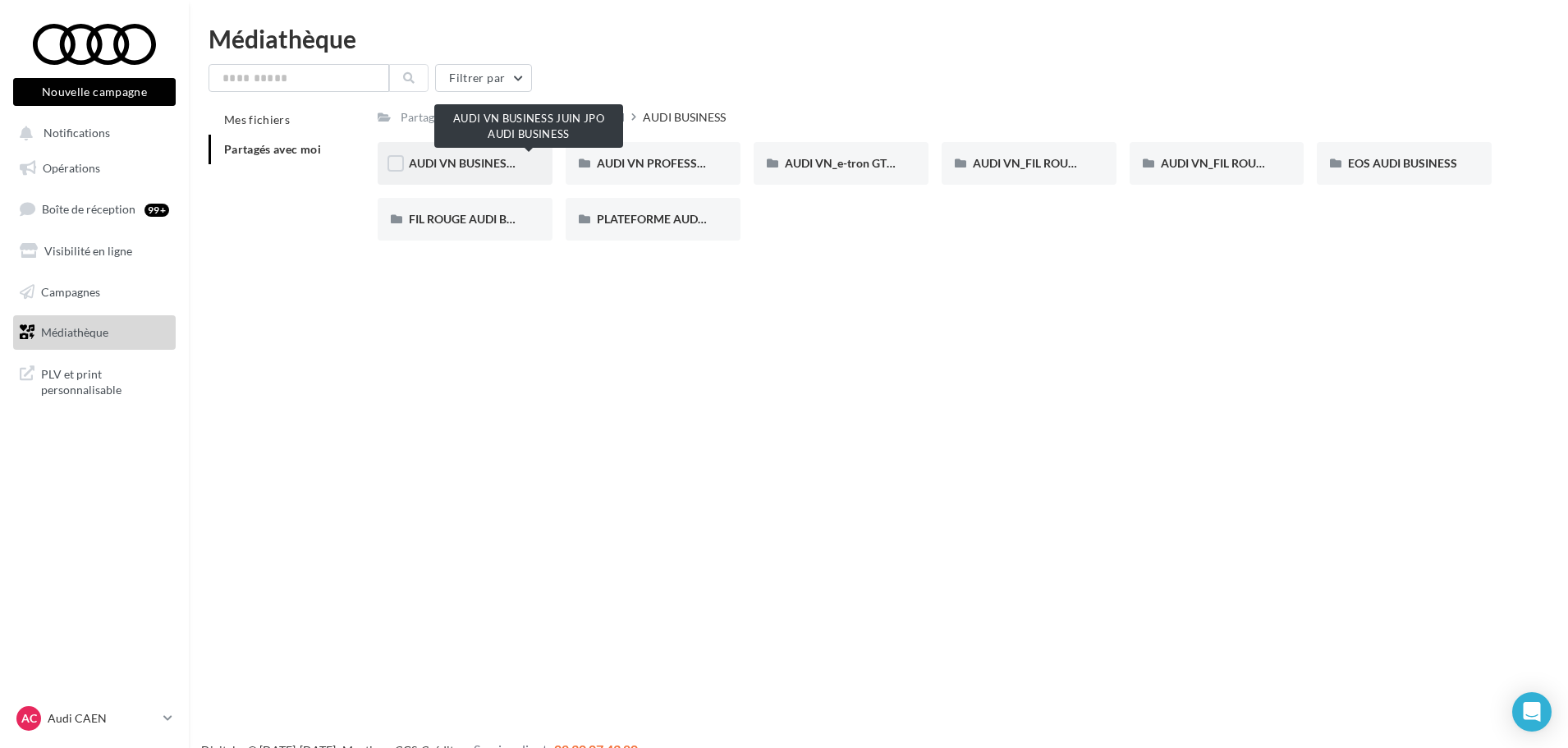
click at [462, 157] on span "AUDI VN BUSINESS JUIN JPO AUDI BUSINESS" at bounding box center [530, 163] width 243 height 14
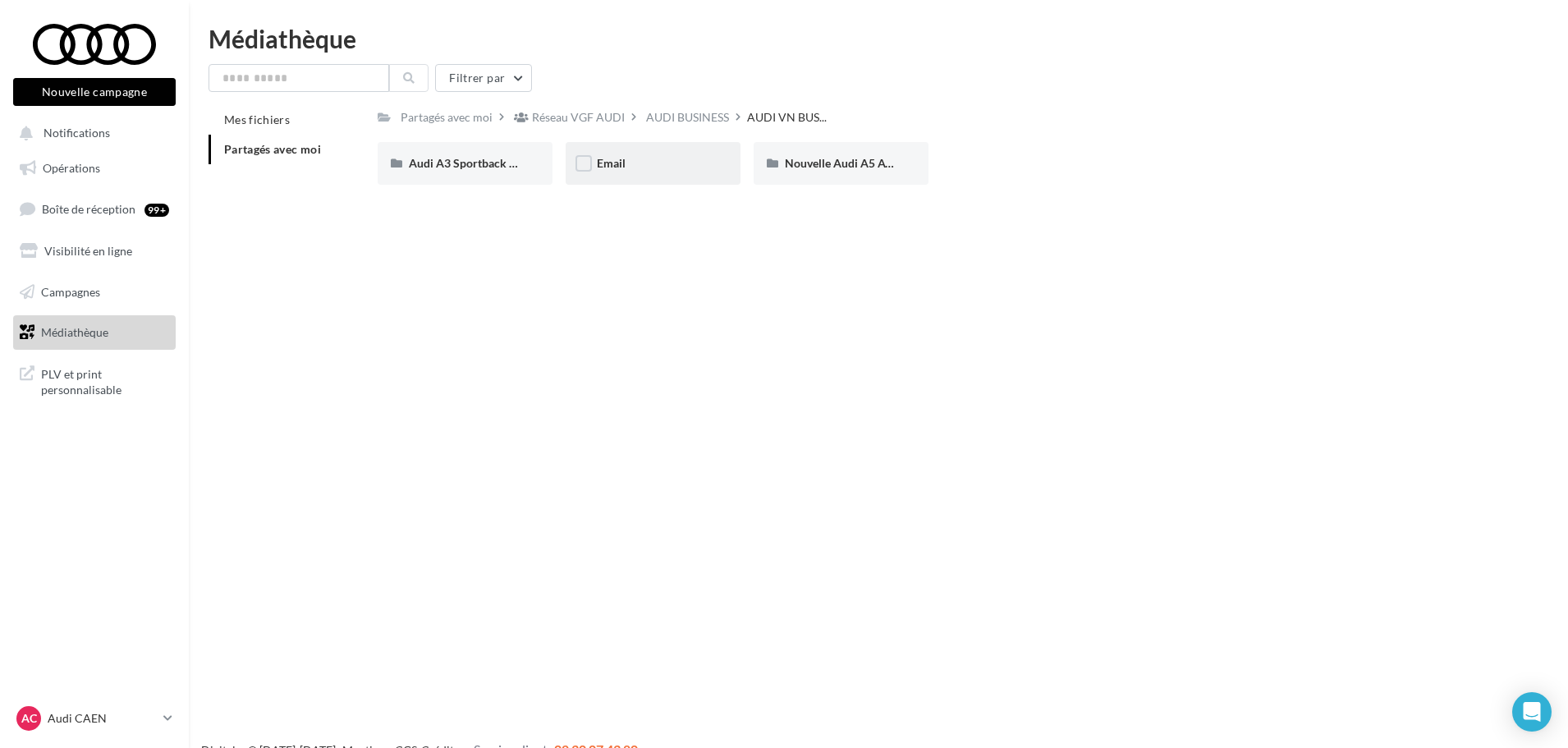
click at [632, 171] on div "Email" at bounding box center [653, 163] width 112 height 16
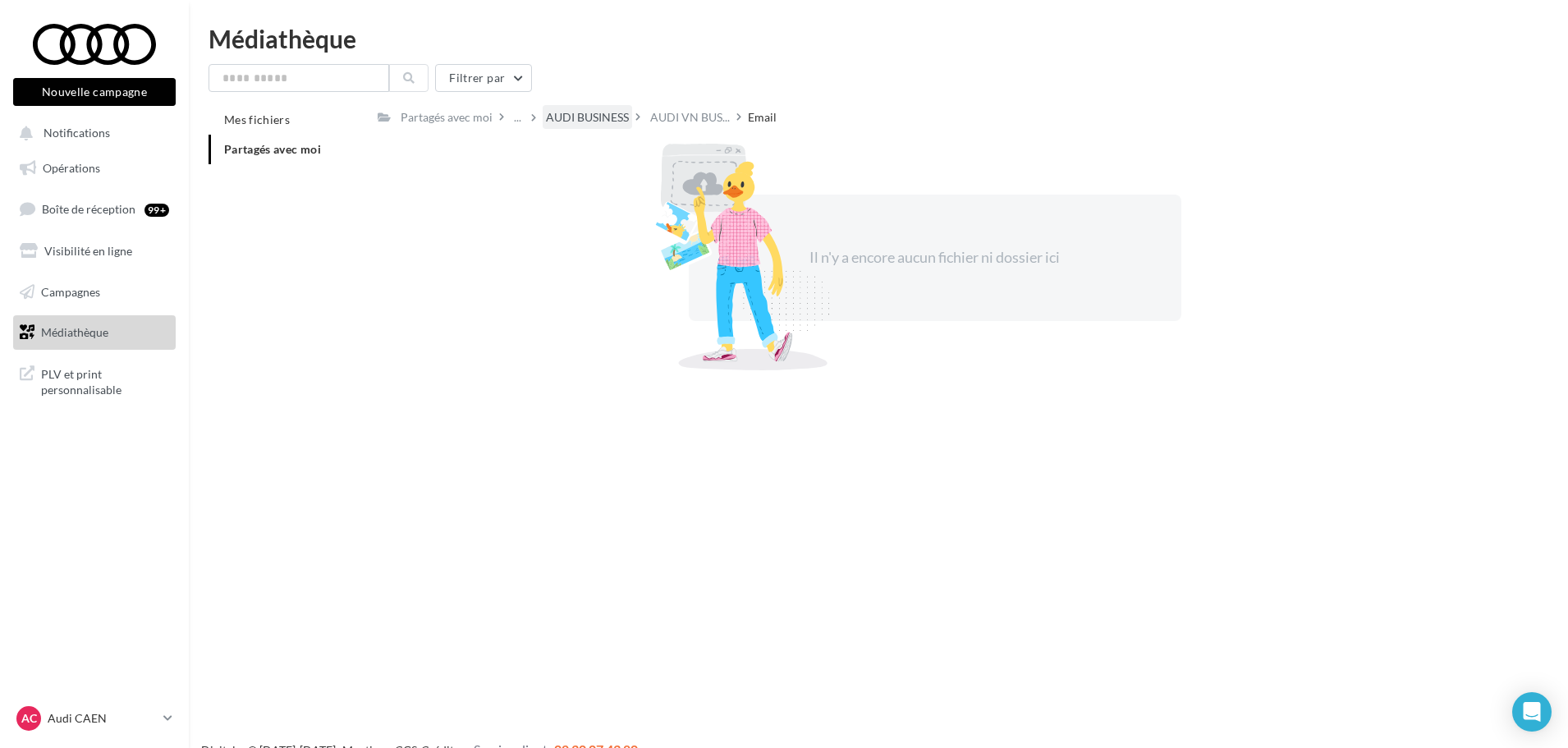
click at [582, 120] on div "AUDI BUSINESS" at bounding box center [587, 117] width 83 height 16
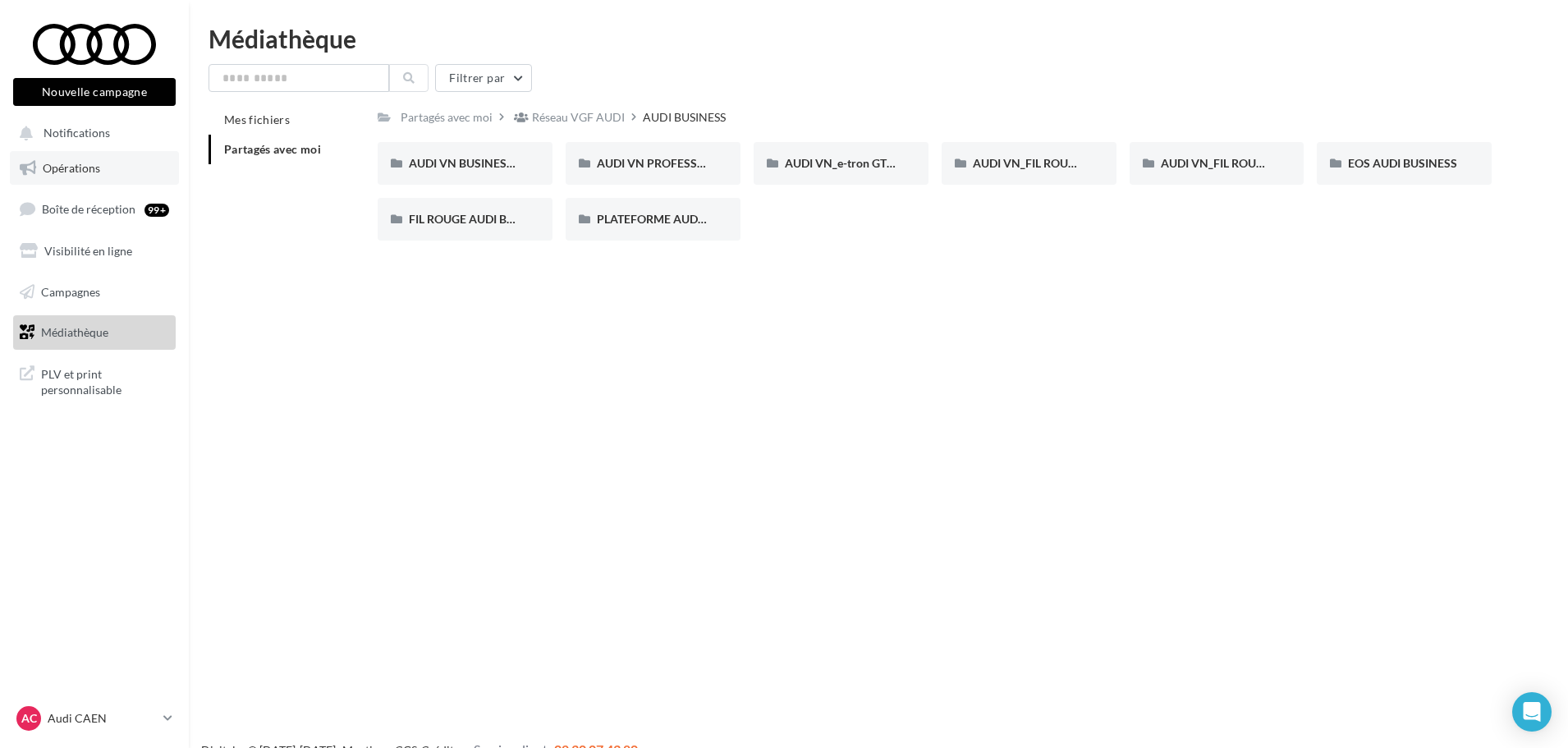
click at [101, 164] on link "Opérations" at bounding box center [94, 168] width 169 height 34
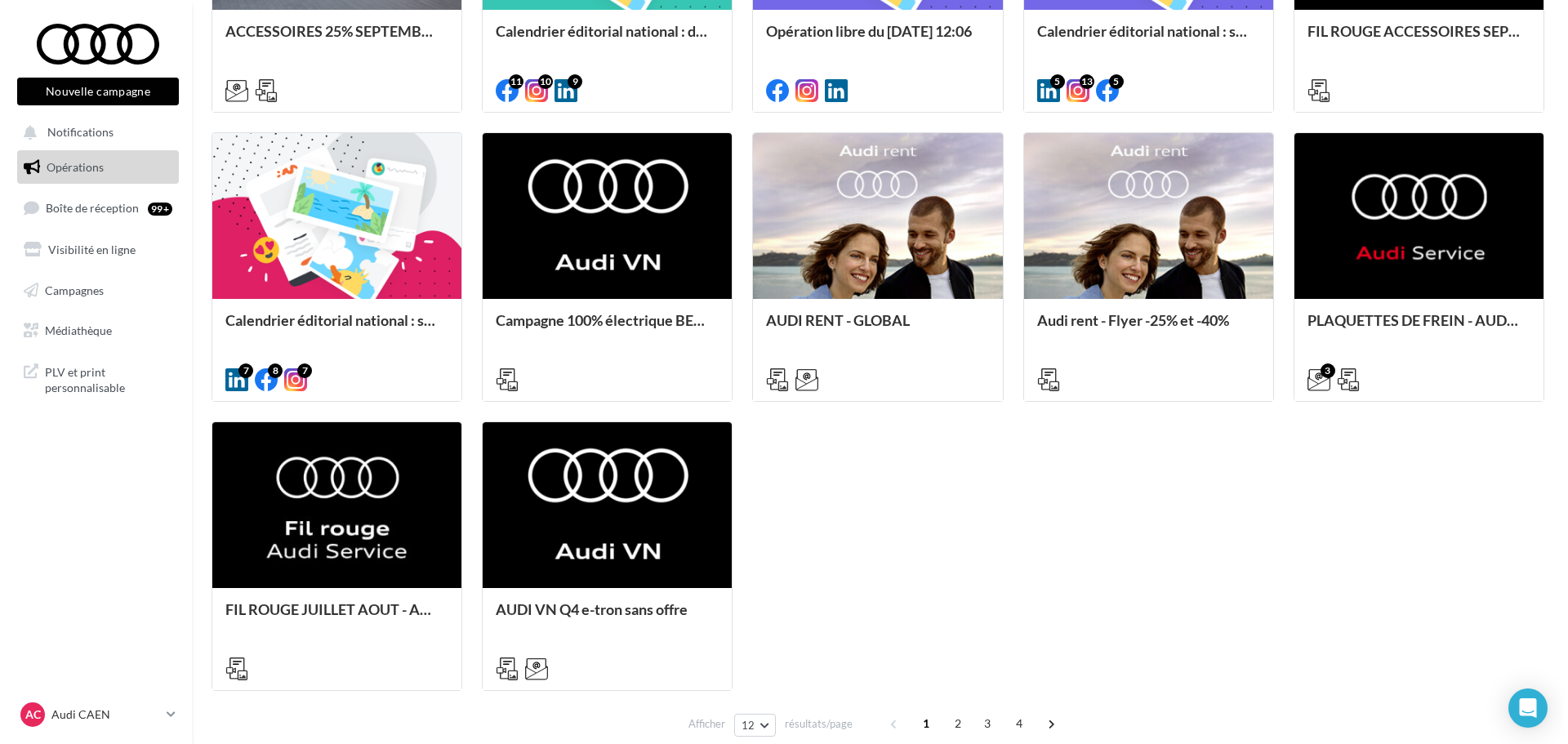
scroll to position [684, 0]
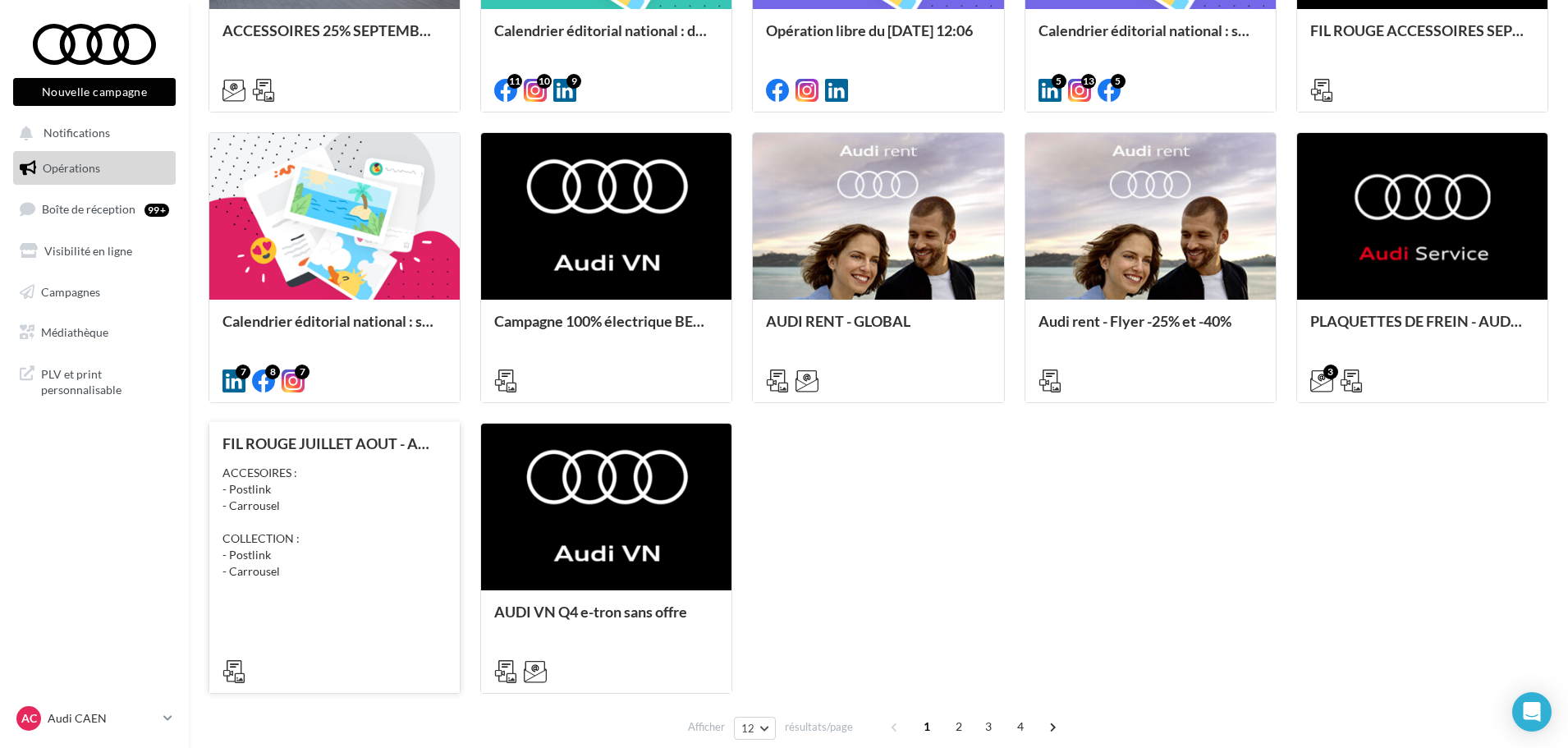
click at [351, 558] on div "ACCESOIRES : - Postlink - Carrousel COLLECTION : - Postlink - Carrousel" at bounding box center [335, 522] width 224 height 115
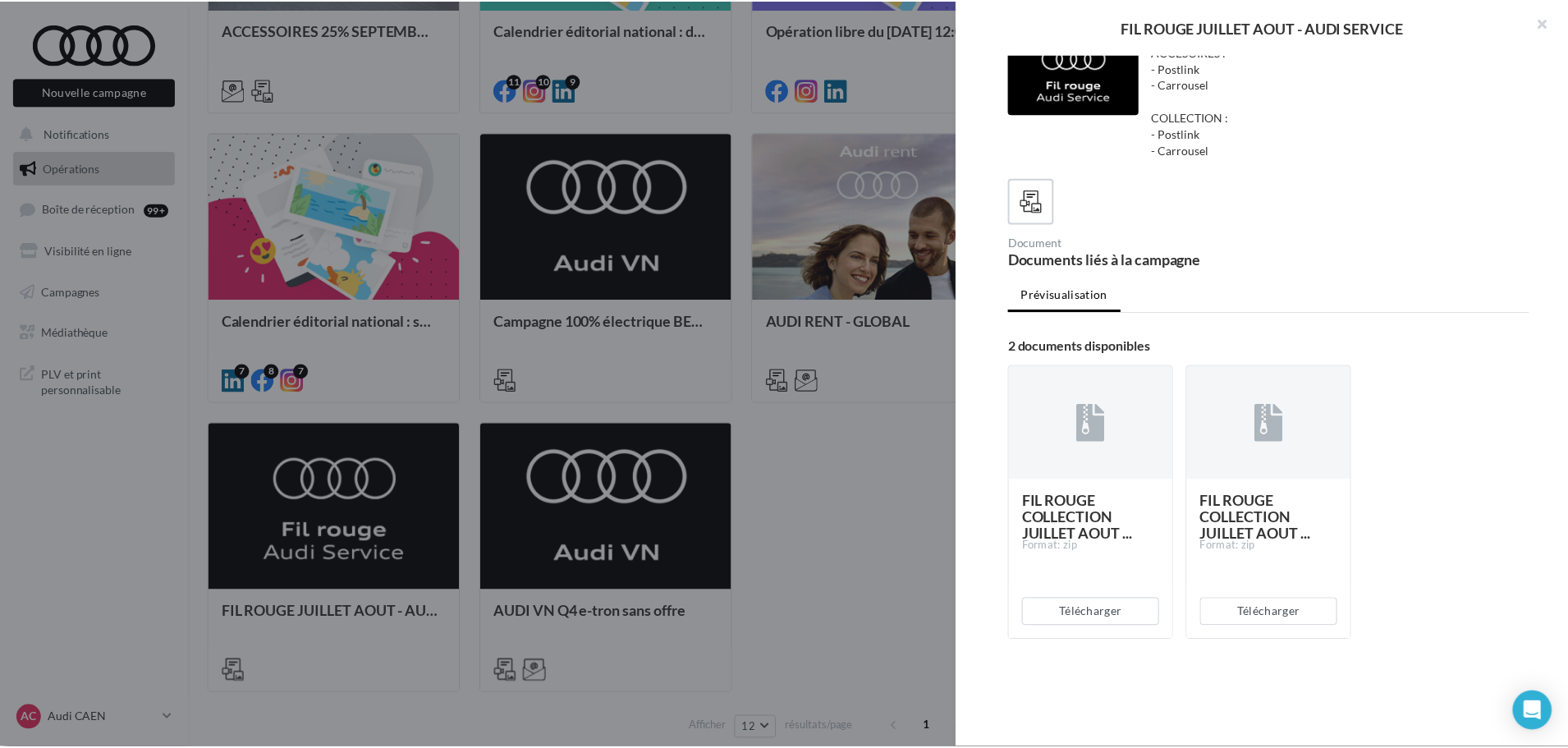
scroll to position [39, 0]
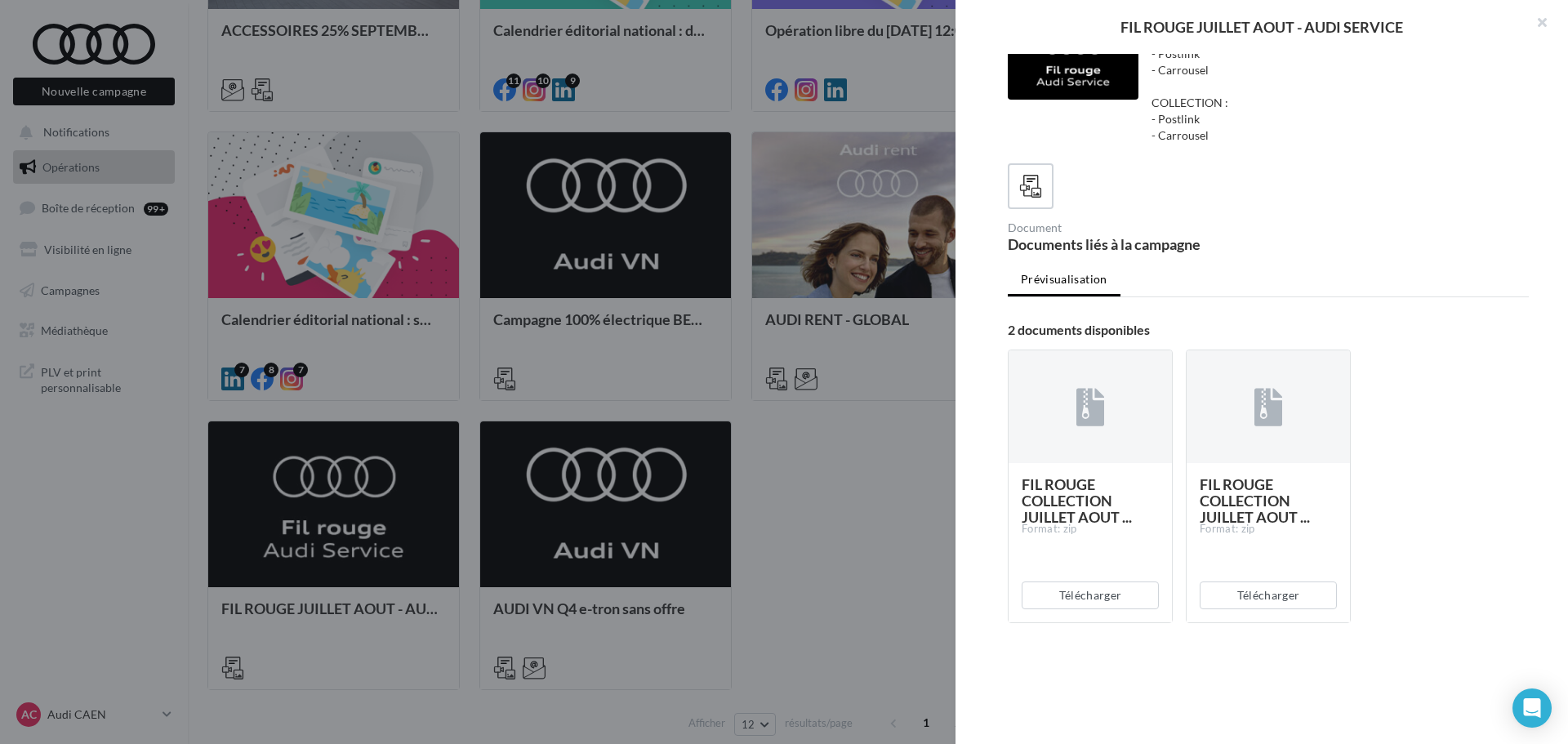
click at [843, 583] on div at bounding box center [784, 372] width 1568 height 744
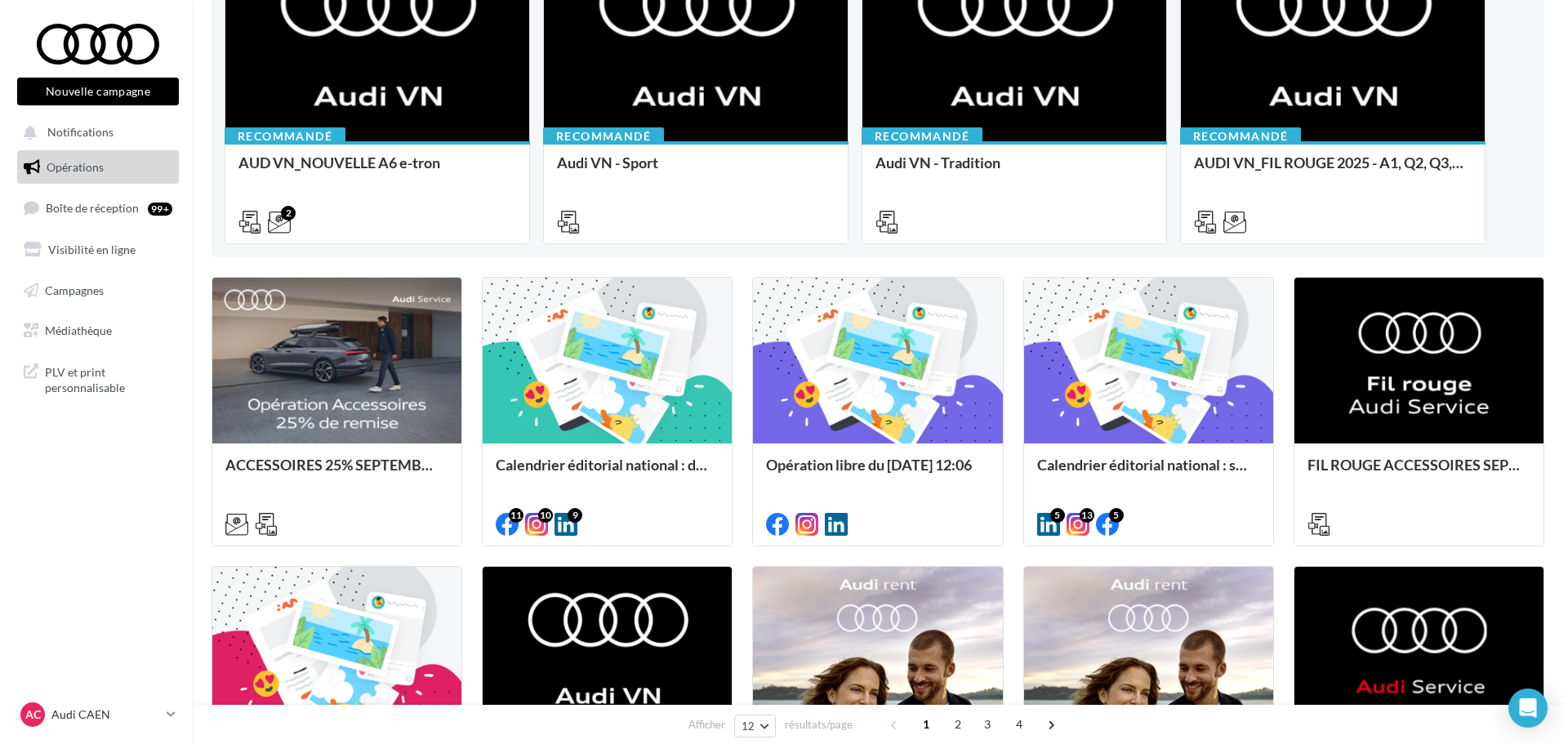
scroll to position [277, 0]
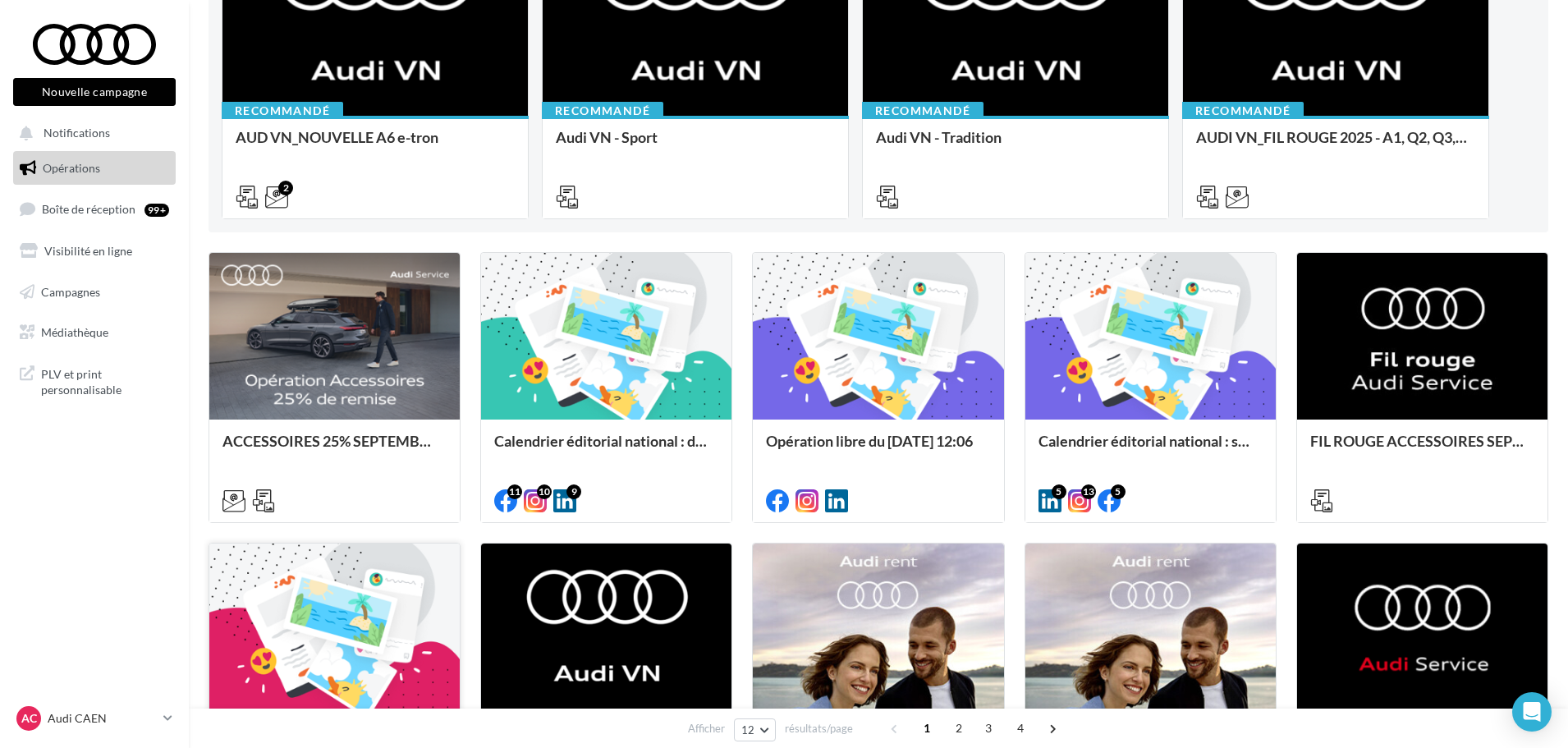
click at [433, 624] on div at bounding box center [334, 628] width 250 height 168
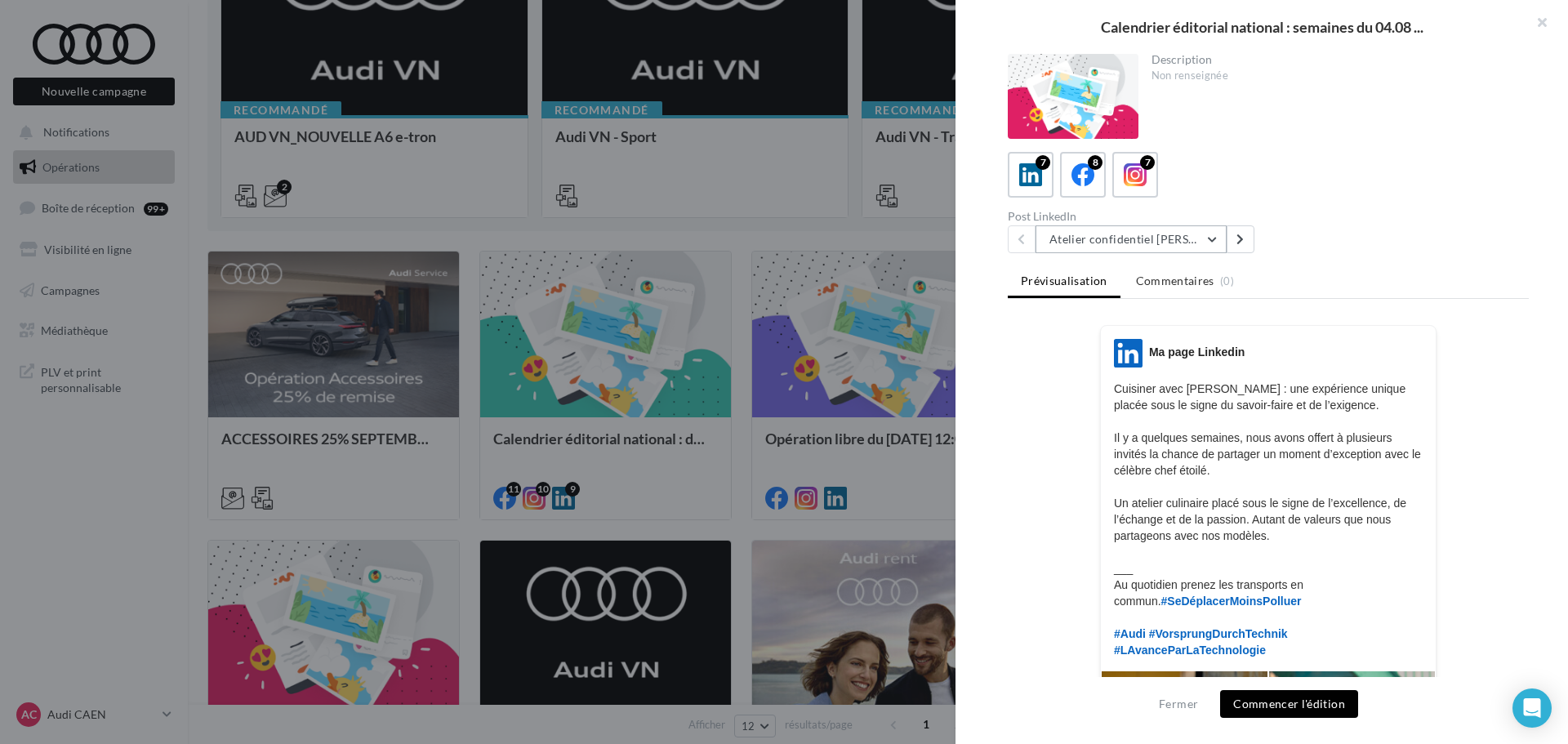
click at [1215, 246] on button "Atelier confidentiel Thierry Marx" at bounding box center [1131, 240] width 191 height 28
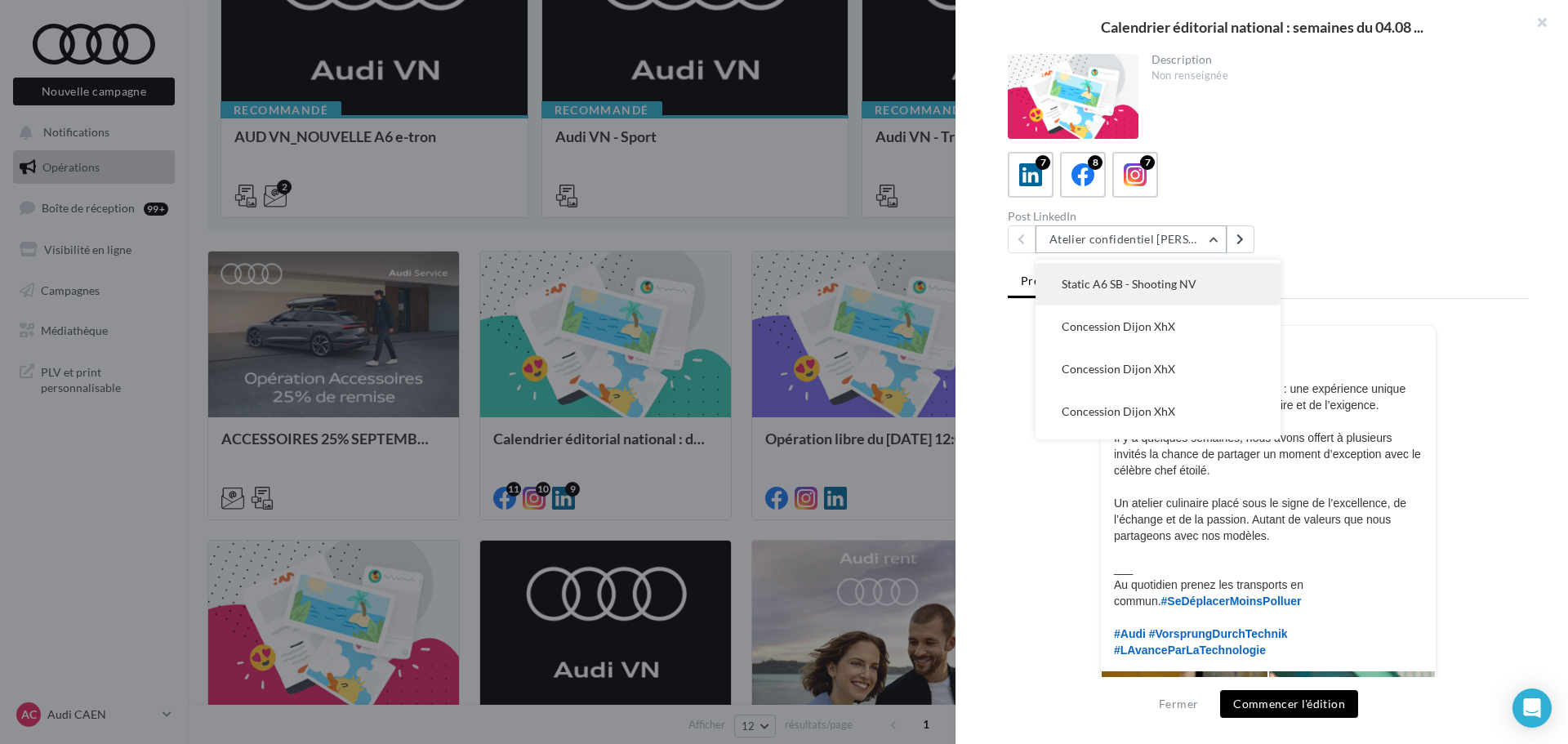
scroll to position [0, 0]
click at [1204, 325] on span "Post Atelier Audi - session Business" at bounding box center [1150, 323] width 180 height 14
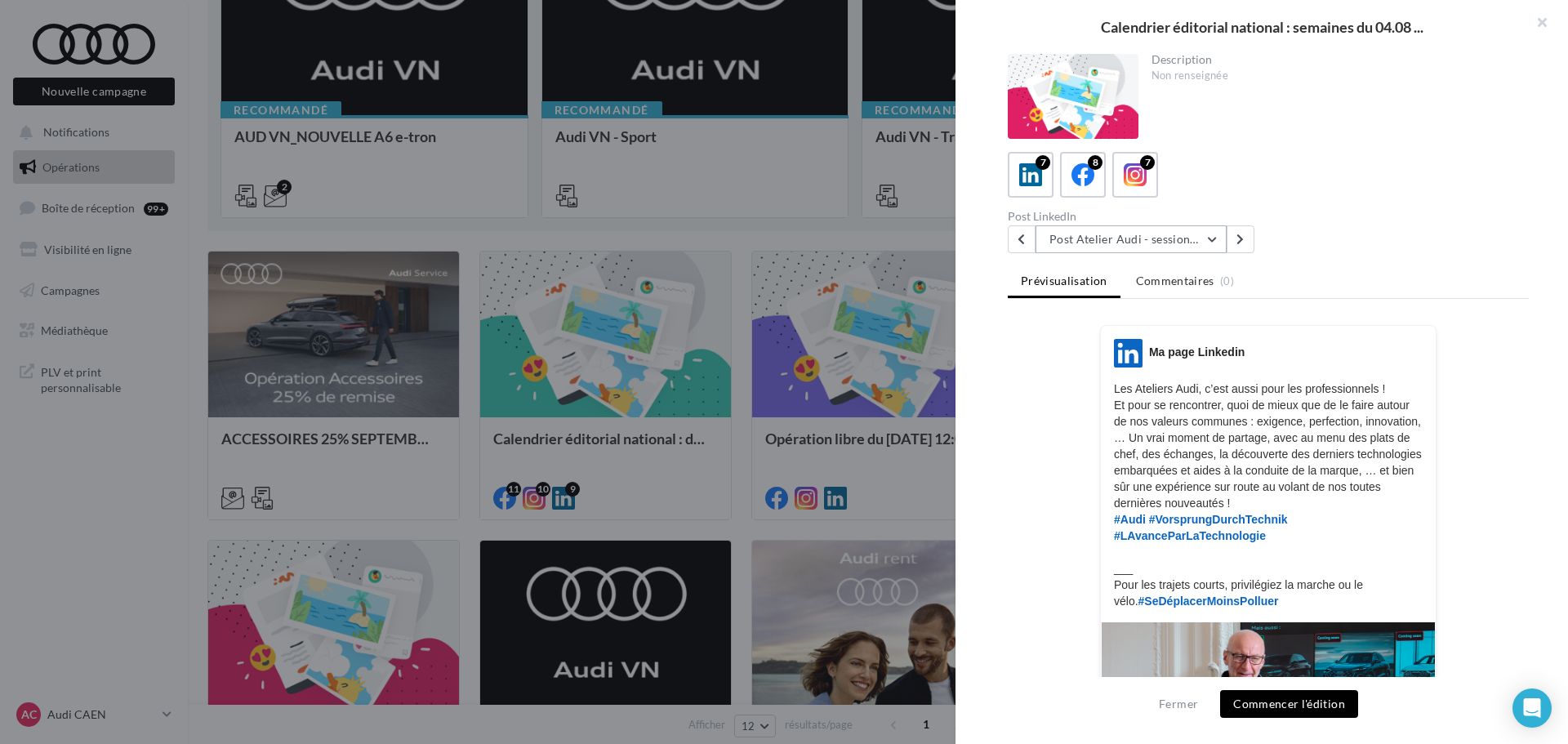
click at [1212, 245] on button "Post Atelier Audi - session Business" at bounding box center [1131, 240] width 191 height 28
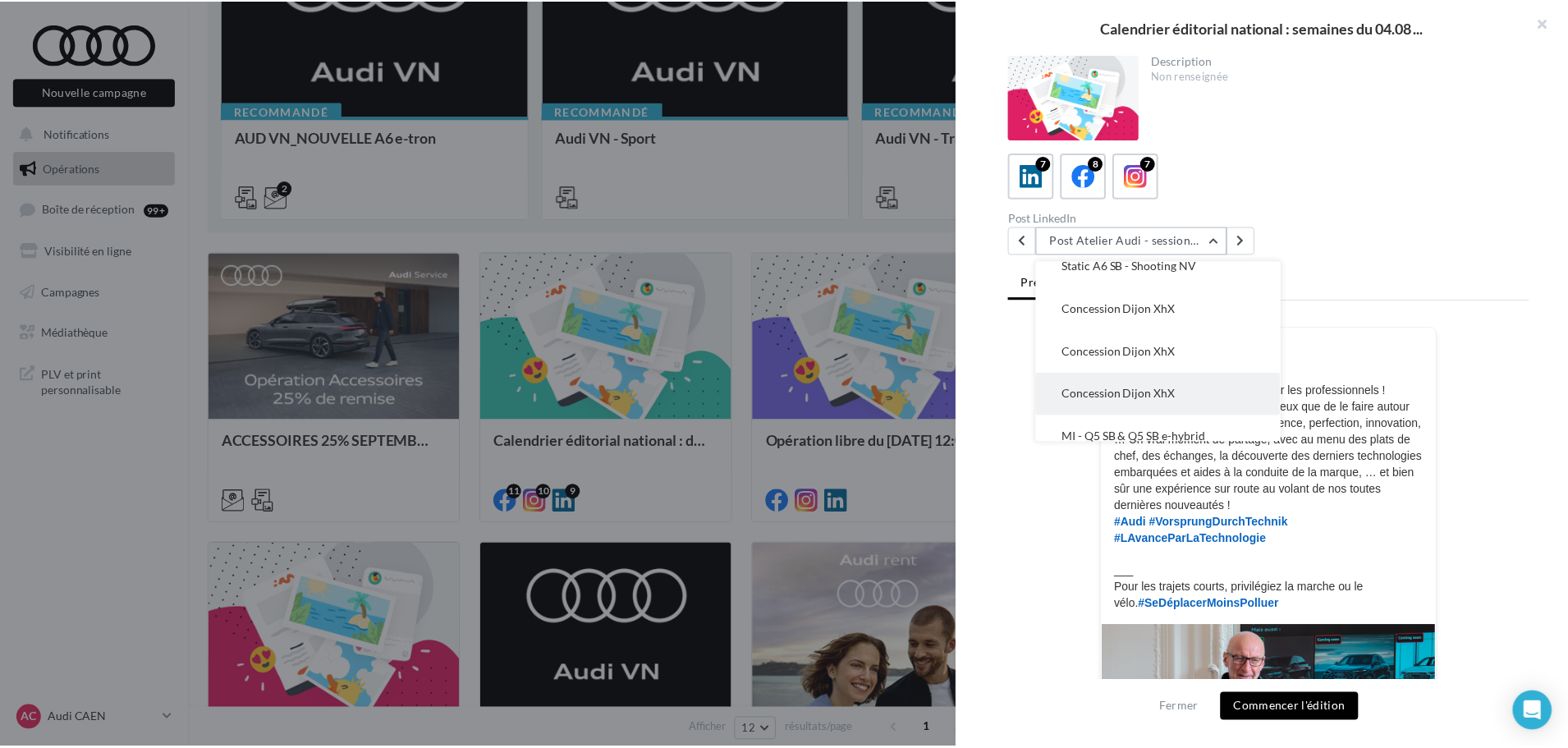
scroll to position [118, 0]
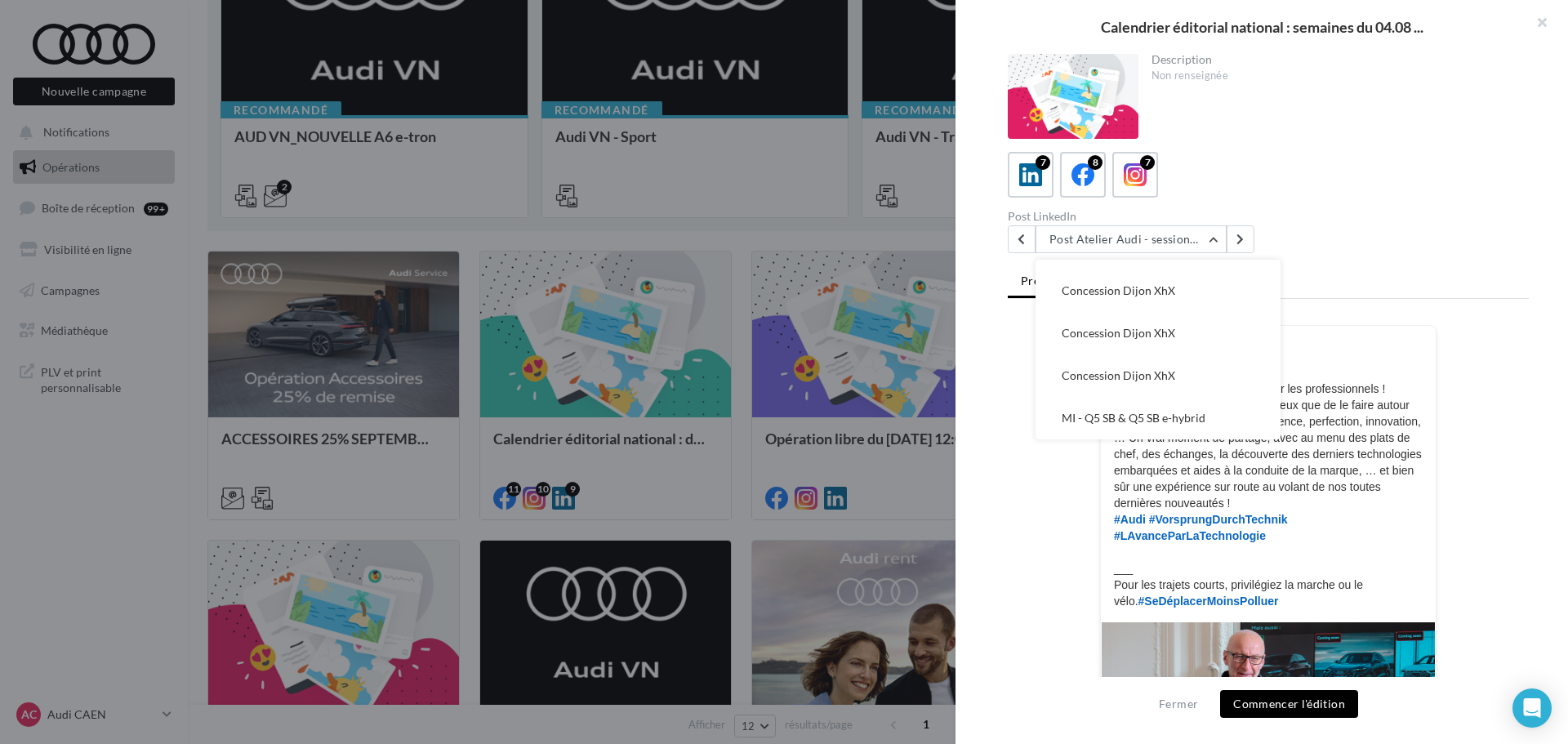
click at [1395, 215] on div "Post LinkedIn Post Atelier Audi - session Business Atelier confidentiel Thierry…" at bounding box center [1274, 232] width 534 height 43
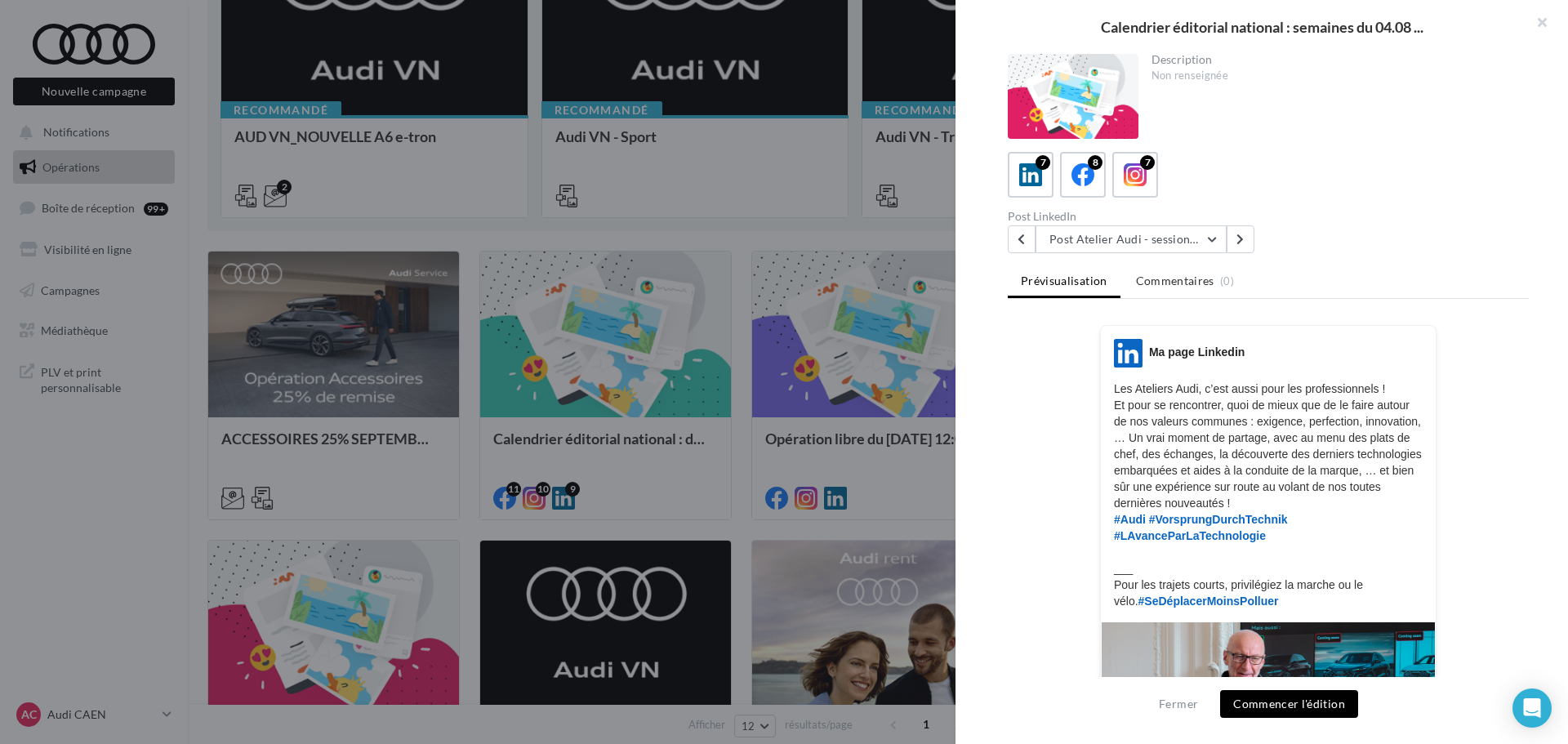
click at [948, 502] on div at bounding box center [784, 372] width 1568 height 744
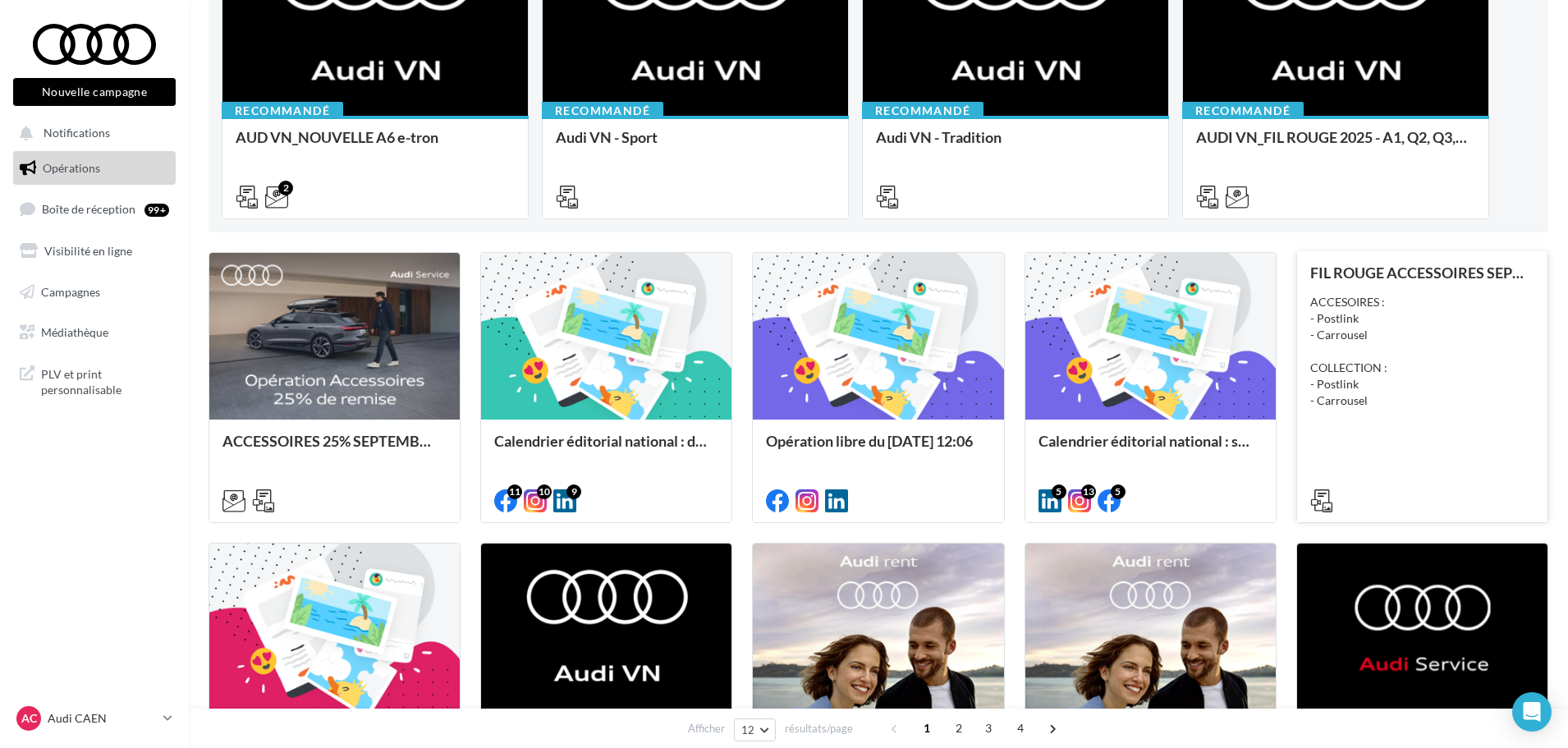
click at [1358, 445] on div "FIL ROUGE ACCESSOIRES SEPTEMBRE - AUDI SERVICE ACCESOIRES : - Postlink - Carrou…" at bounding box center [1423, 385] width 224 height 243
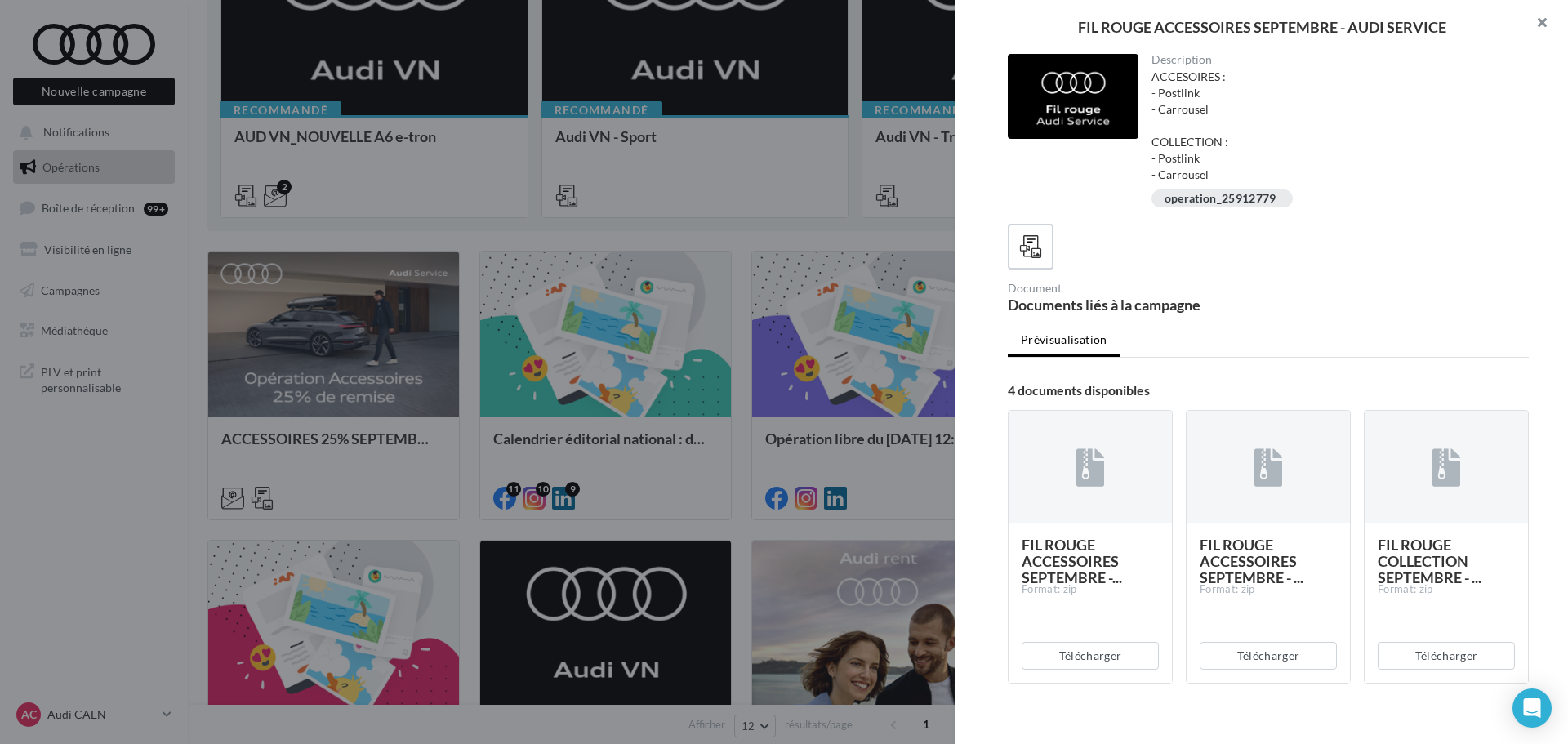
click at [1545, 27] on button "button" at bounding box center [1535, 24] width 66 height 49
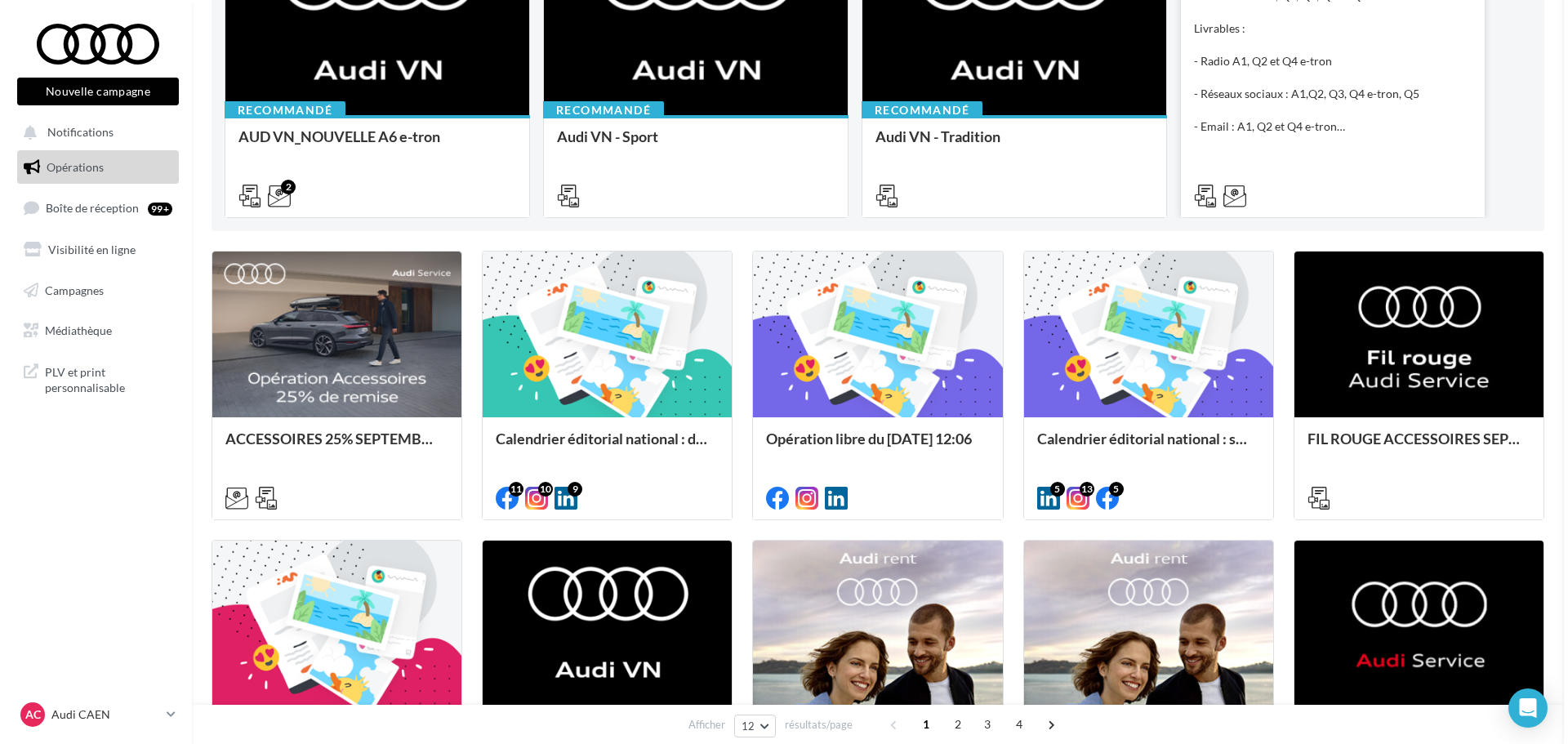
scroll to position [31, 0]
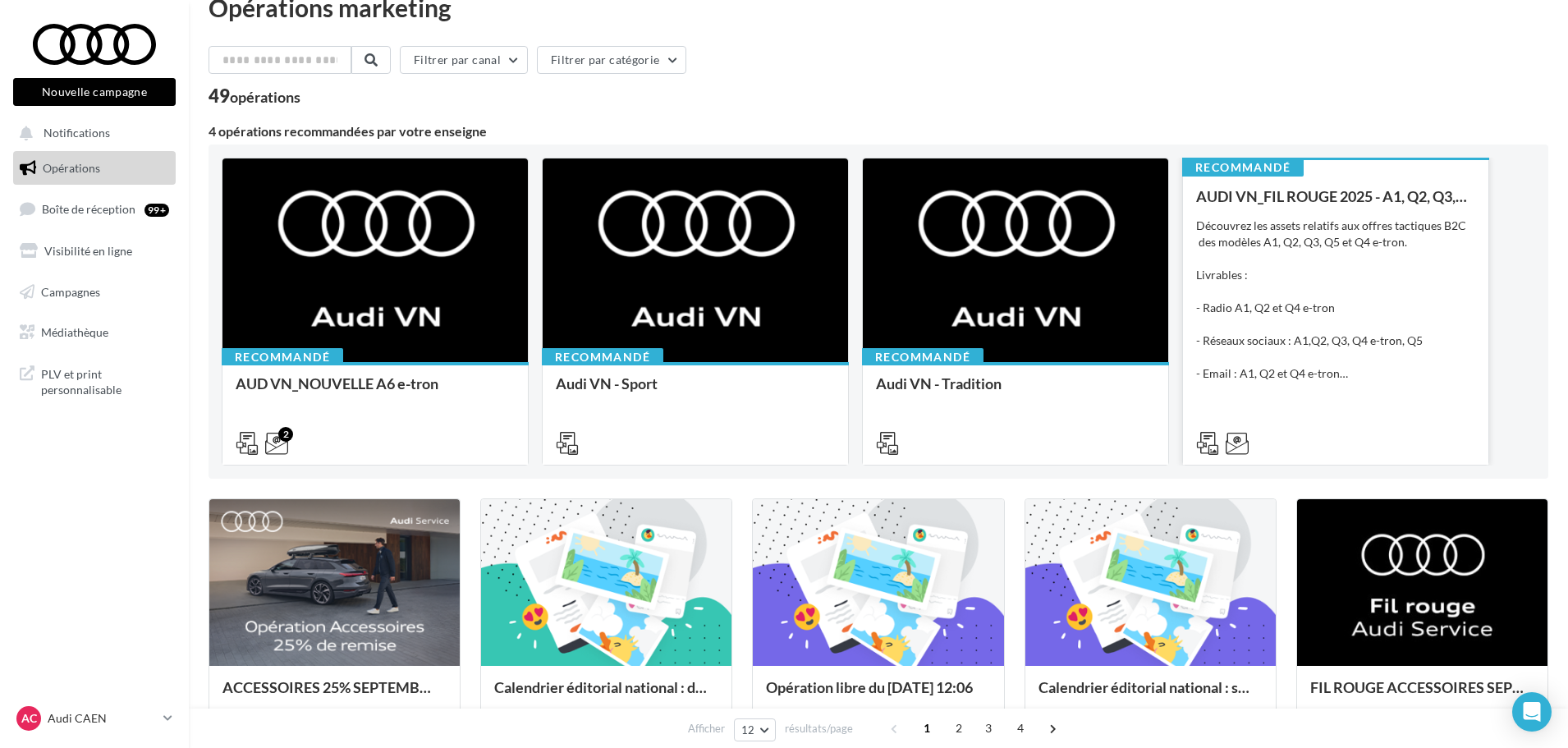
click at [1451, 370] on div "Découvrez les assets relatifs aux offres tactiques B2C des modèles A1, Q2, Q3, …" at bounding box center [1335, 300] width 279 height 164
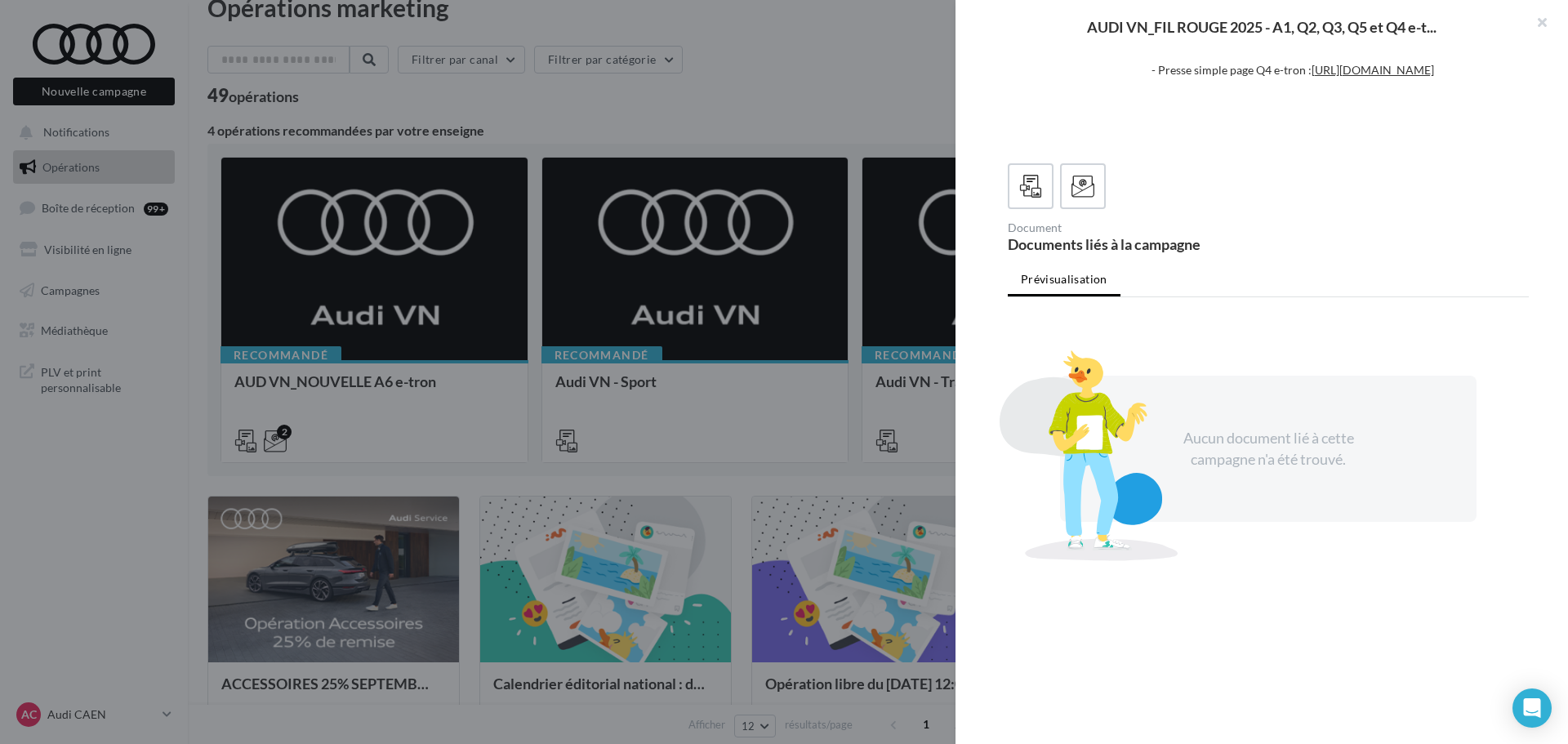
scroll to position [366, 0]
click at [1075, 201] on div at bounding box center [1083, 186] width 30 height 30
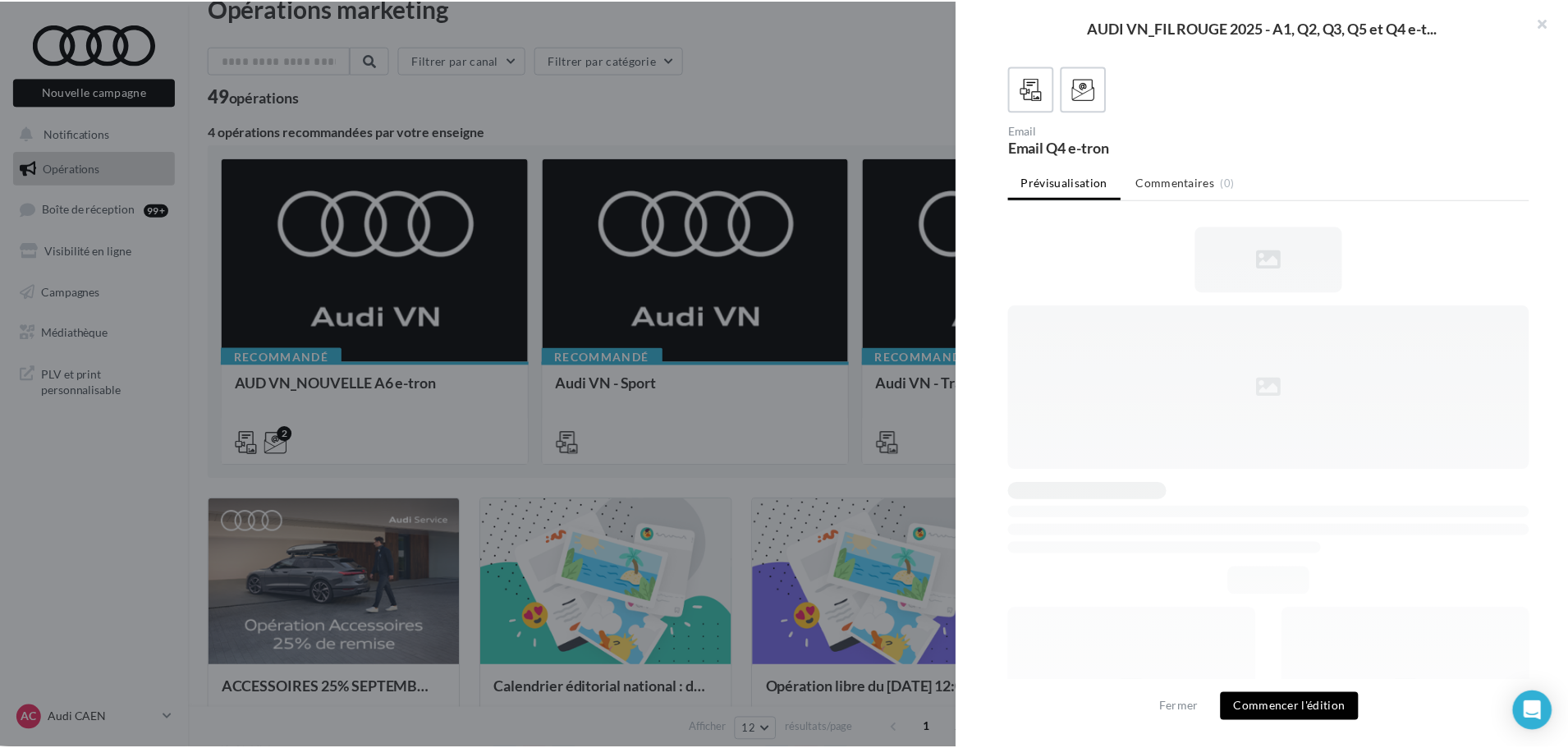
scroll to position [0, 0]
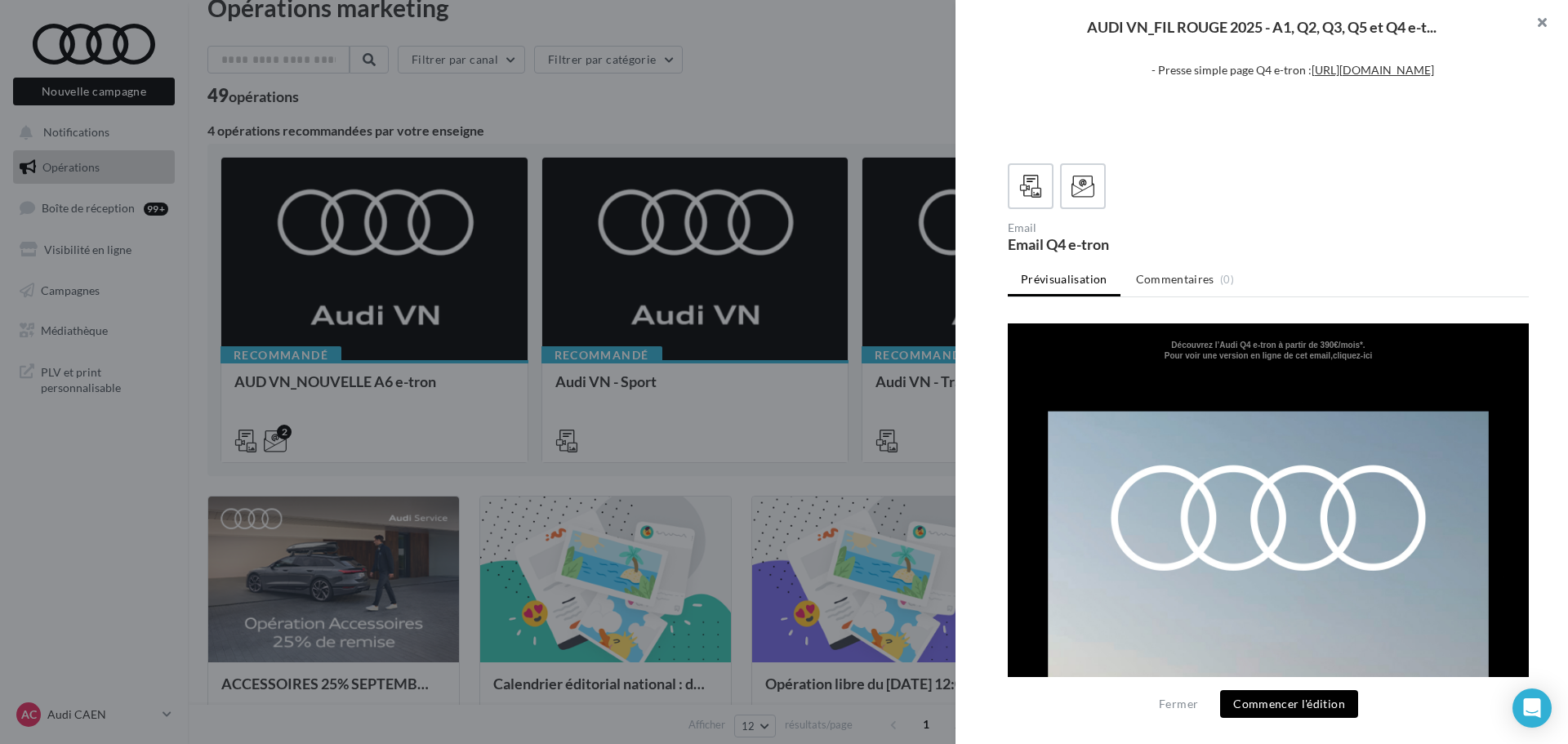
click at [1544, 21] on button "button" at bounding box center [1535, 24] width 66 height 49
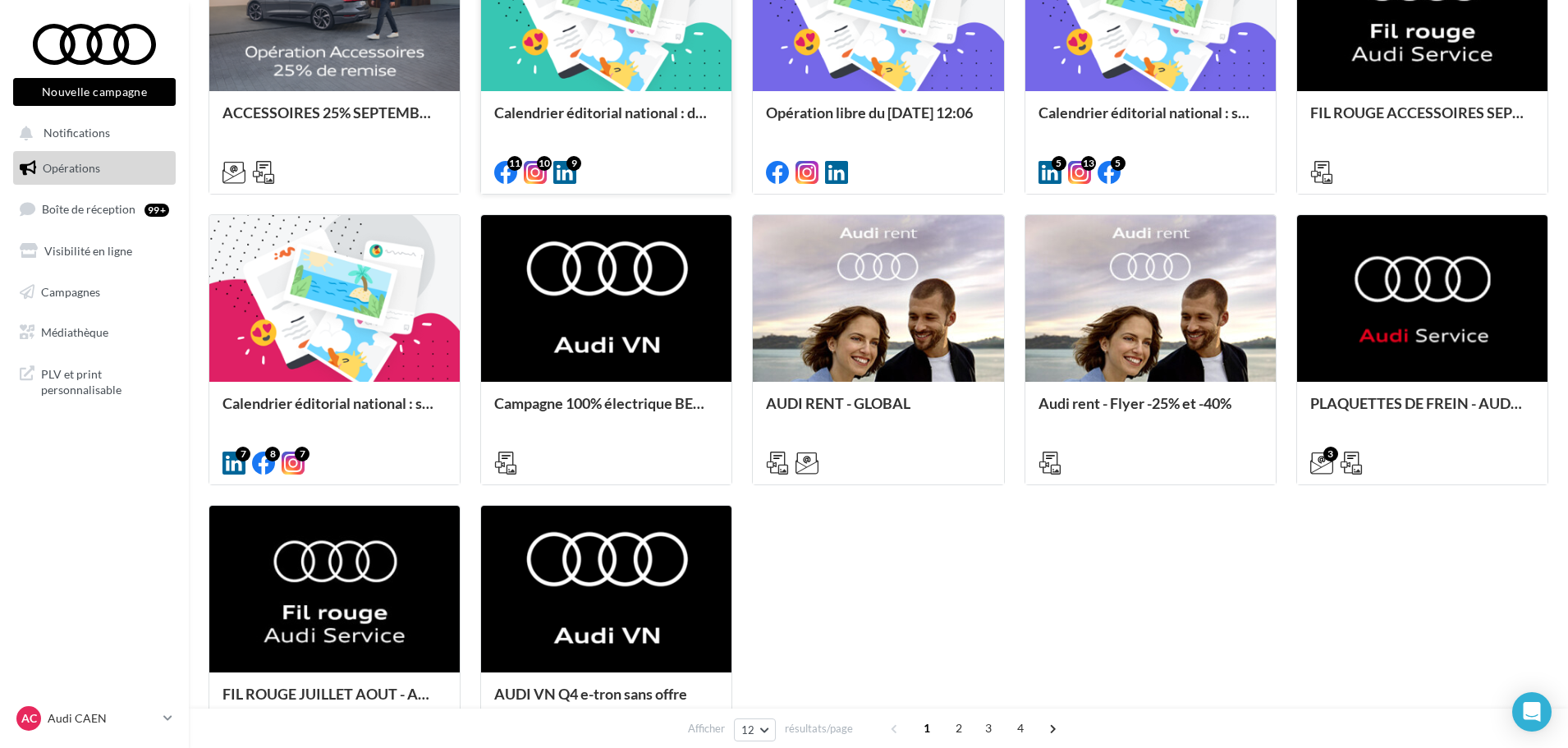
scroll to position [31, 0]
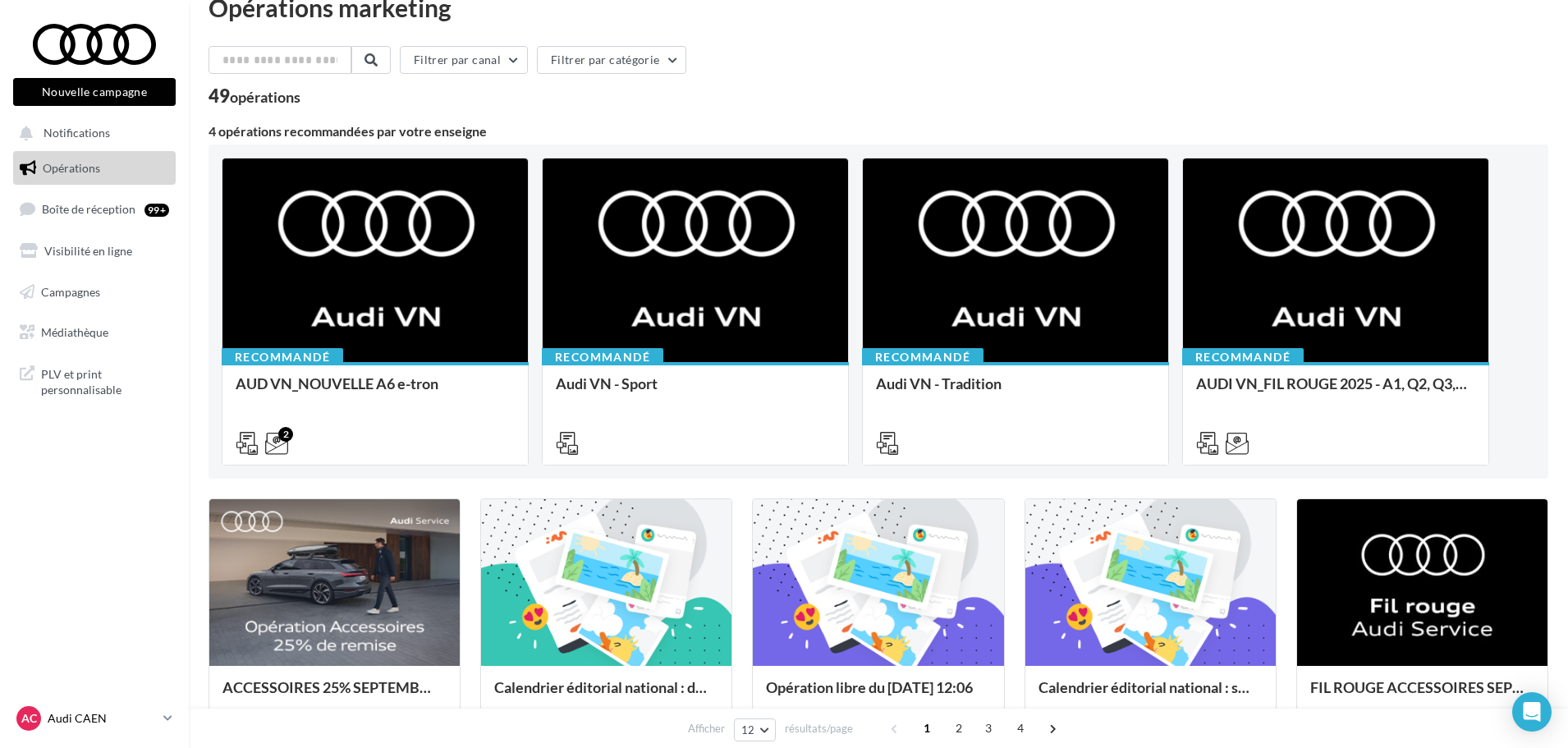
click at [108, 709] on div "AC Audi CAEN audi-caen-etho" at bounding box center [86, 718] width 140 height 25
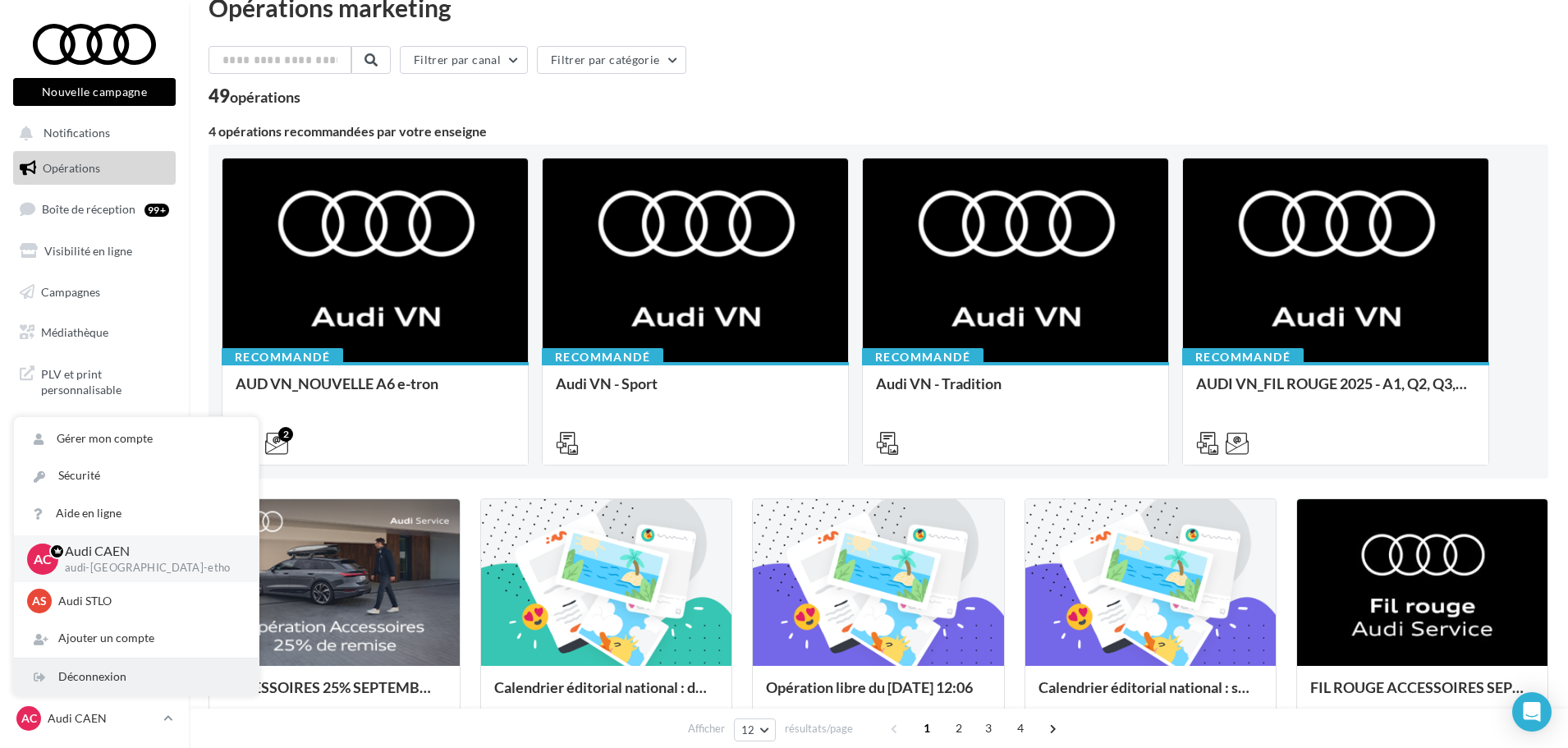
click at [100, 686] on div "Déconnexion" at bounding box center [136, 677] width 245 height 37
